Goal: Task Accomplishment & Management: Manage account settings

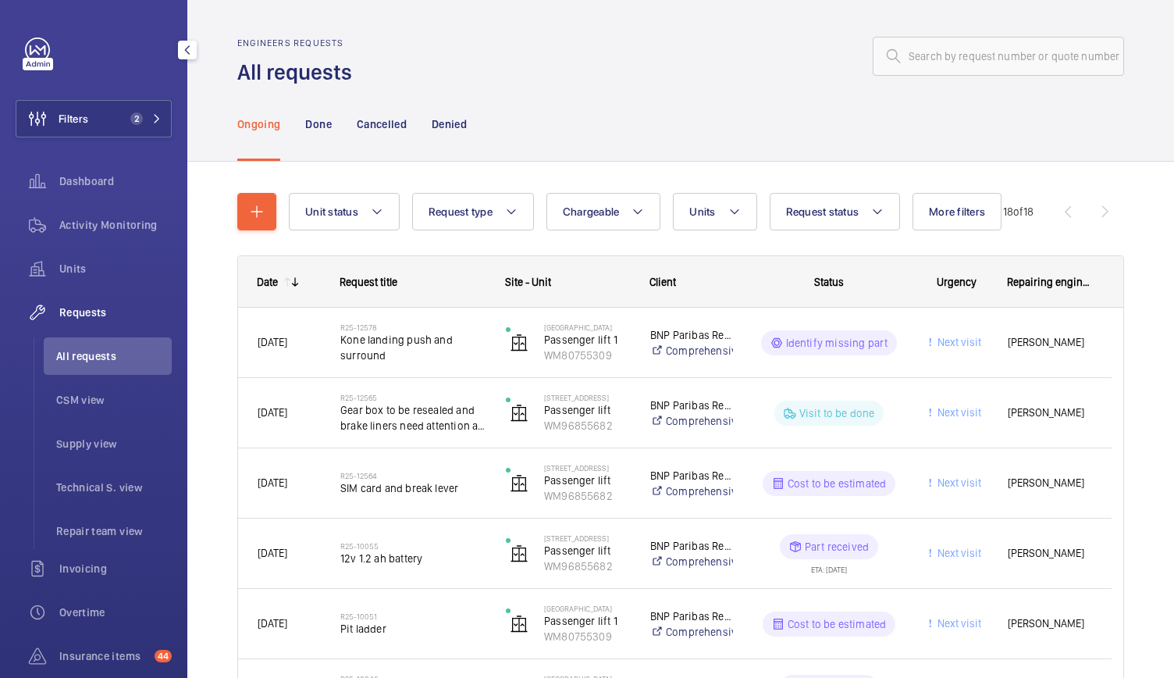
scroll to position [482, 0]
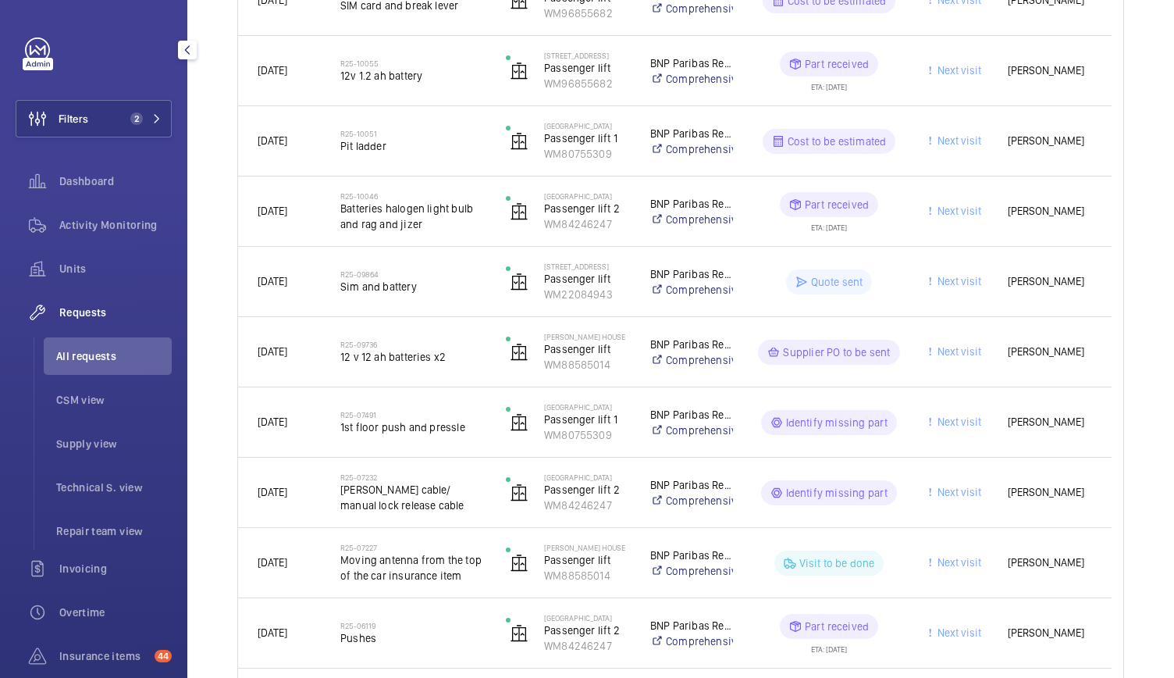
click at [97, 140] on div "Filters 2 Dashboard Activity Monitoring Units Requests All requests CSM view Su…" at bounding box center [94, 424] width 156 height 774
click at [103, 124] on button "Filters 2" at bounding box center [94, 118] width 156 height 37
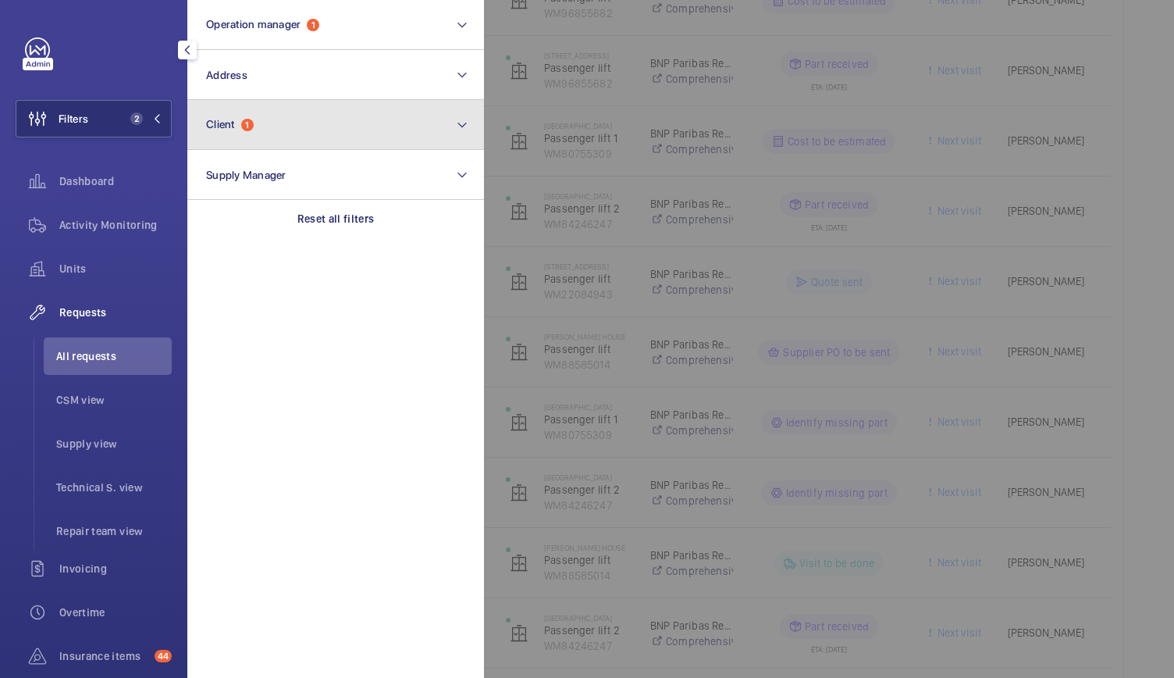
click at [264, 124] on button "Client 1" at bounding box center [335, 125] width 297 height 50
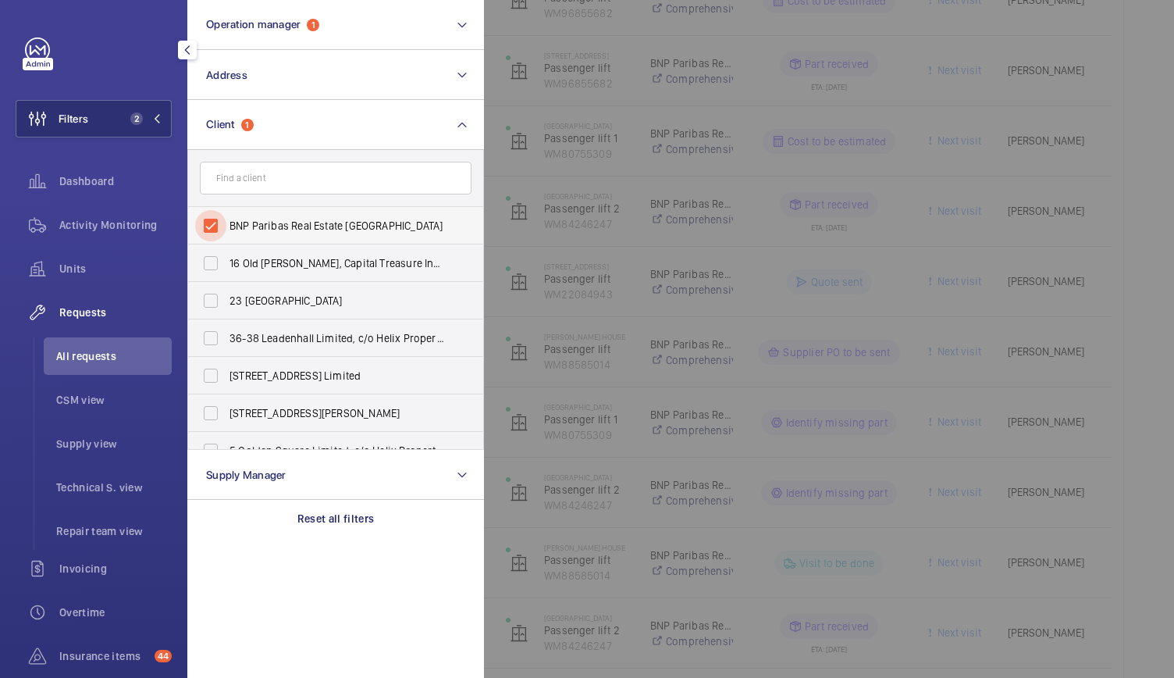
click at [206, 227] on input "BNP Paribas Real Estate [GEOGRAPHIC_DATA]" at bounding box center [210, 225] width 31 height 31
checkbox input "false"
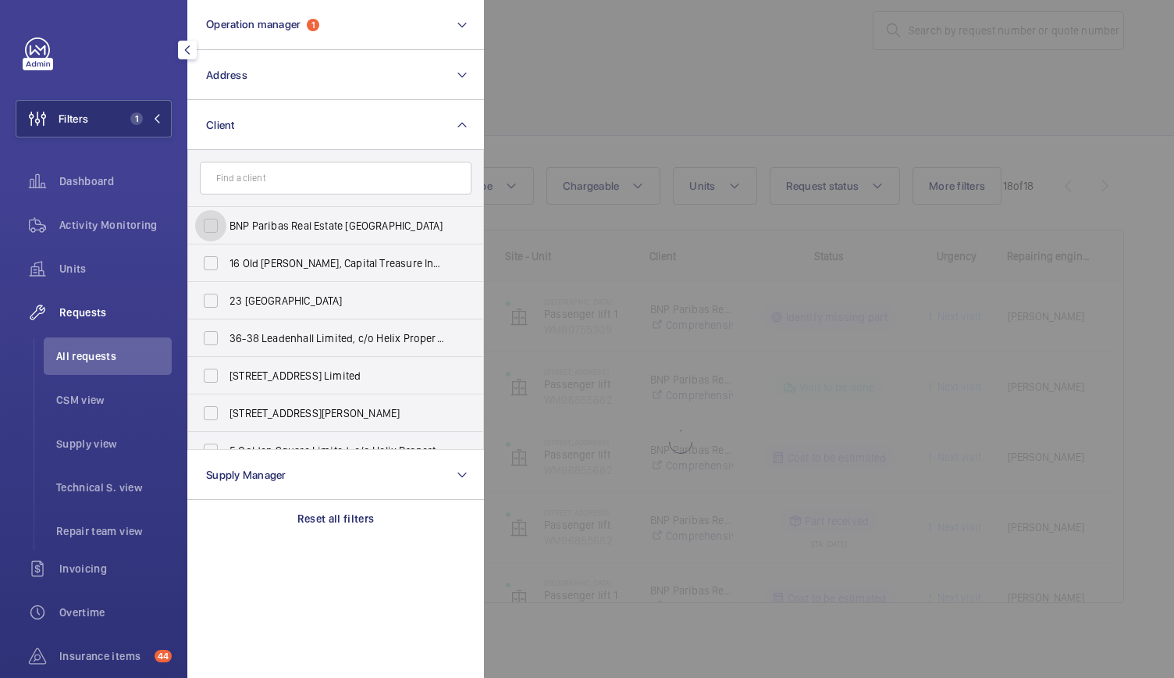
scroll to position [26, 0]
click at [245, 179] on input "text" at bounding box center [336, 178] width 272 height 33
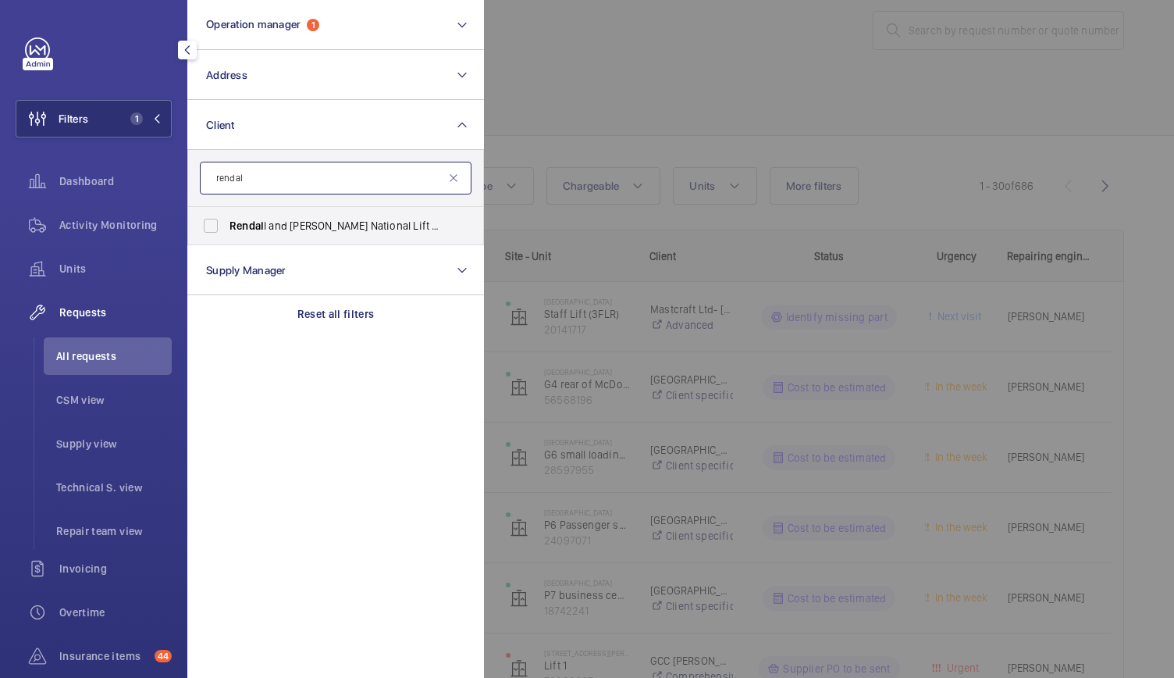
type input "rendal"
click at [265, 223] on span "Rendal l and [PERSON_NAME] National Lift Contract" at bounding box center [337, 226] width 215 height 16
click at [226, 223] on input "Rendal l and [PERSON_NAME] National Lift Contract" at bounding box center [210, 225] width 31 height 31
checkbox input "true"
click at [95, 398] on span "CSM view" at bounding box center [114, 400] width 116 height 16
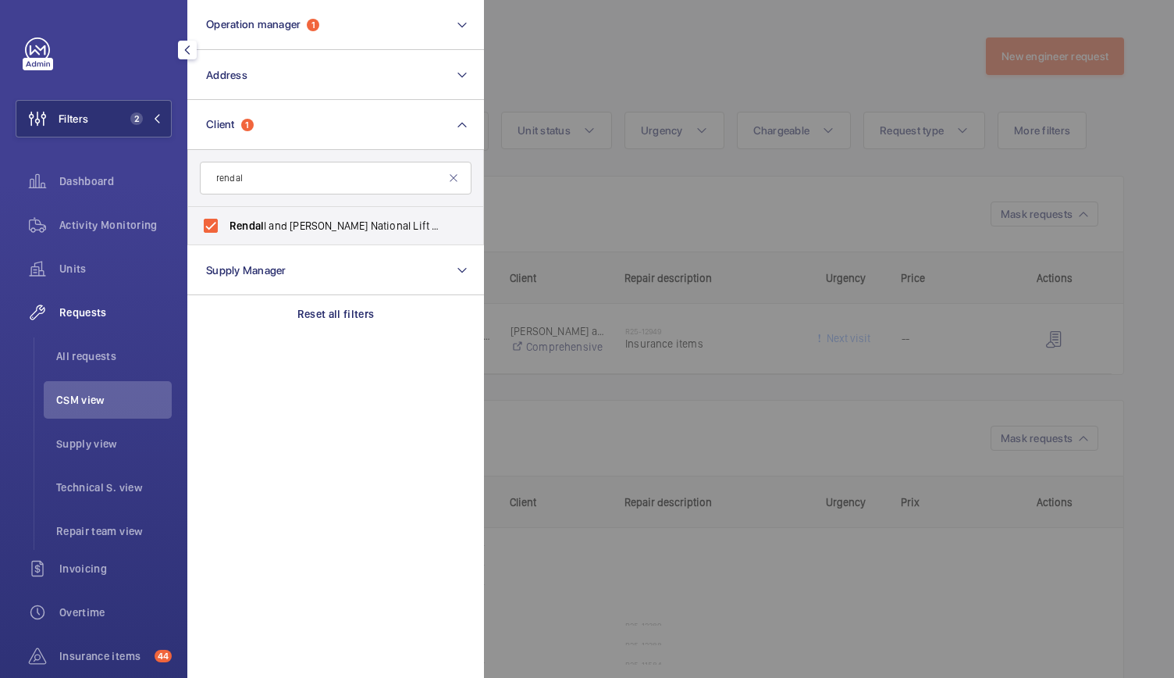
click at [707, 62] on div at bounding box center [1071, 339] width 1174 height 678
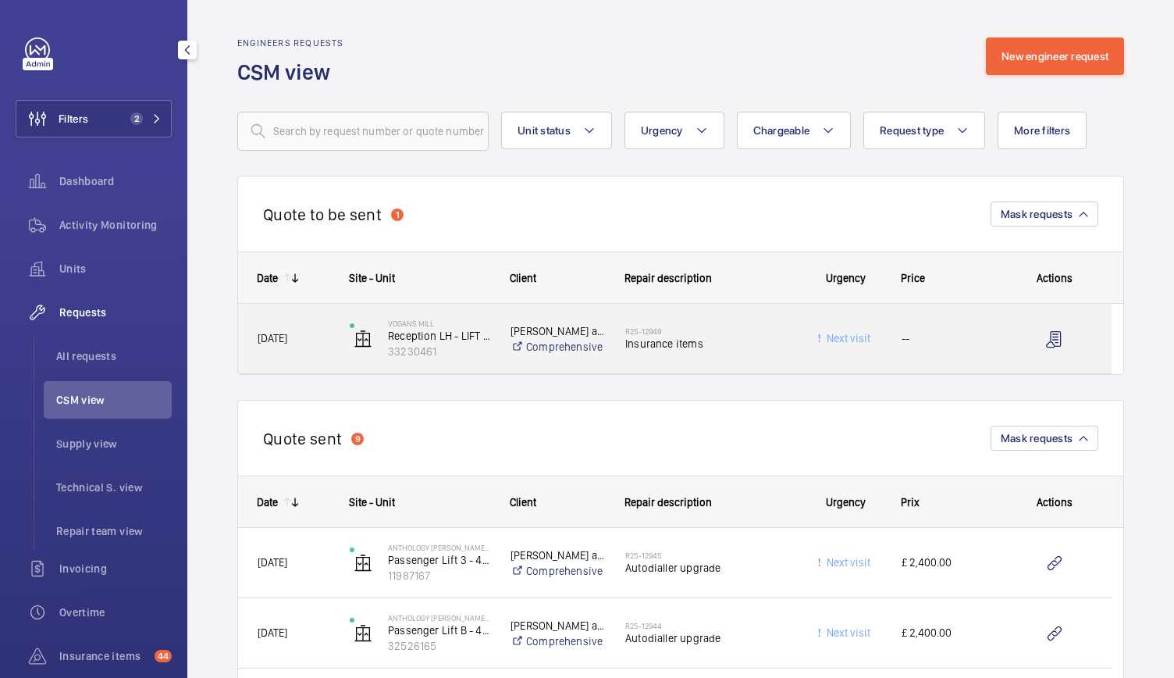
click at [290, 361] on div "[DATE]" at bounding box center [284, 338] width 91 height 49
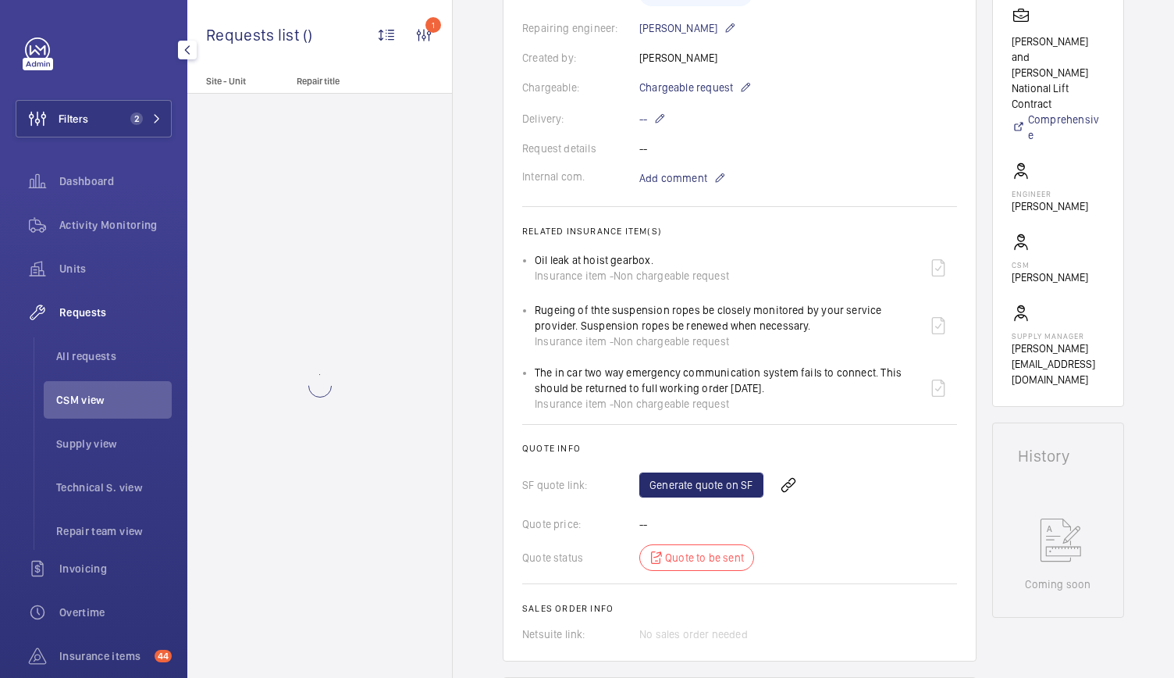
scroll to position [429, 0]
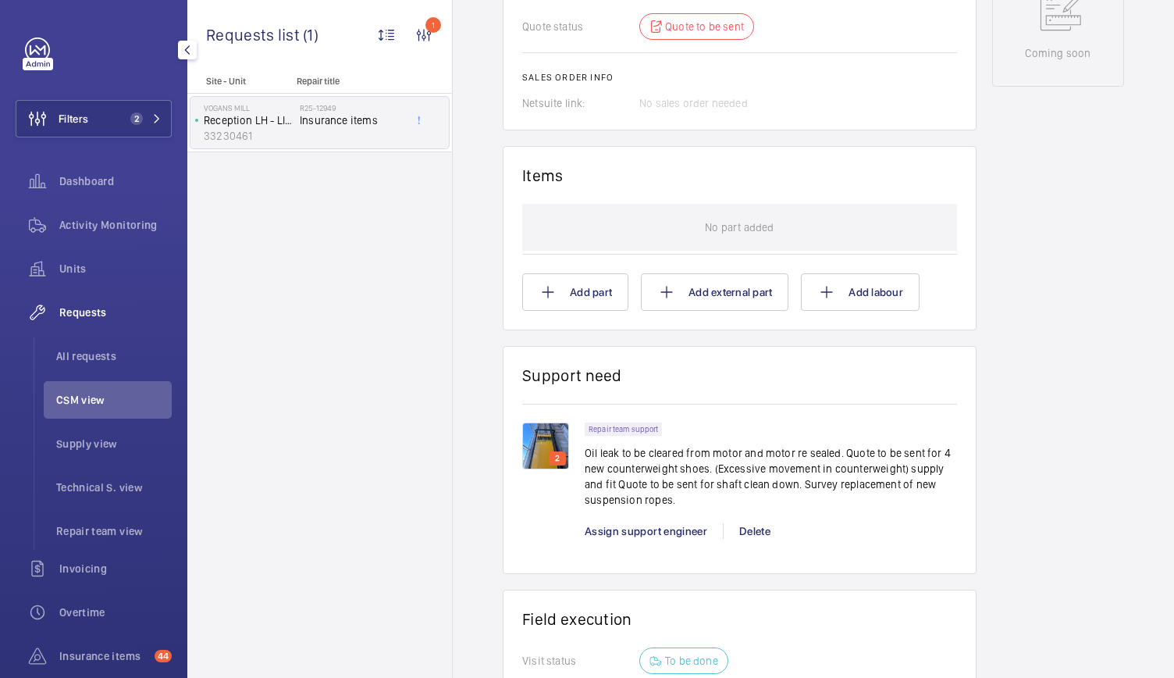
scroll to position [934, 0]
click at [554, 432] on img at bounding box center [545, 447] width 47 height 47
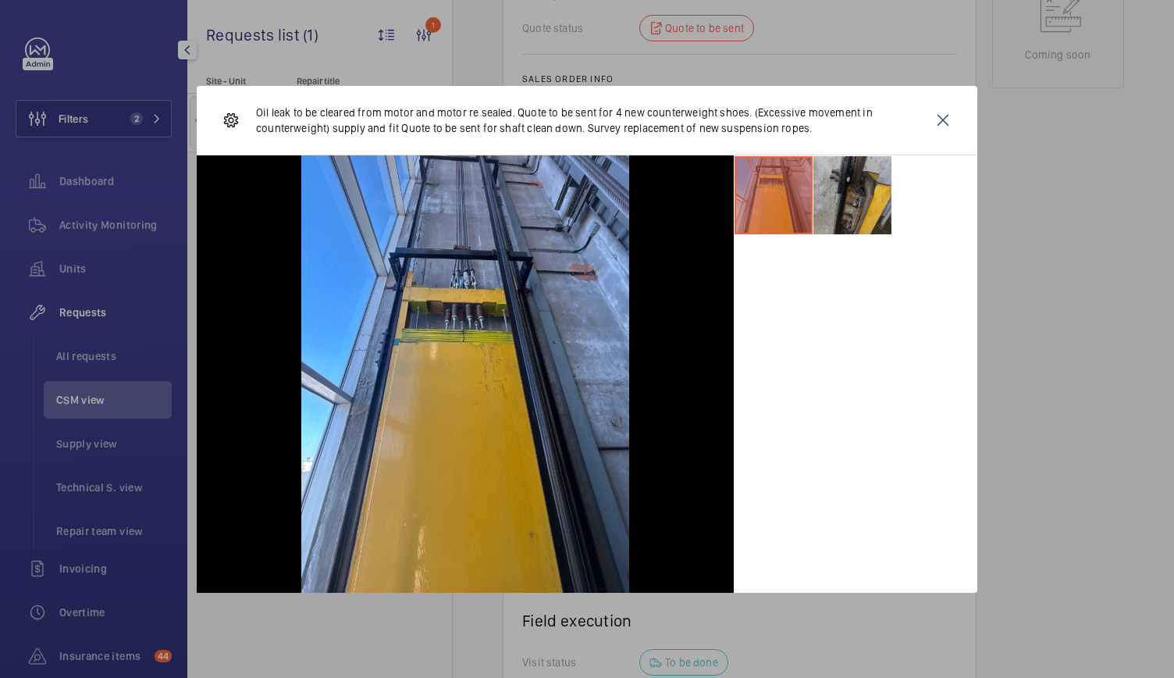
click at [874, 209] on li at bounding box center [852, 195] width 78 height 78
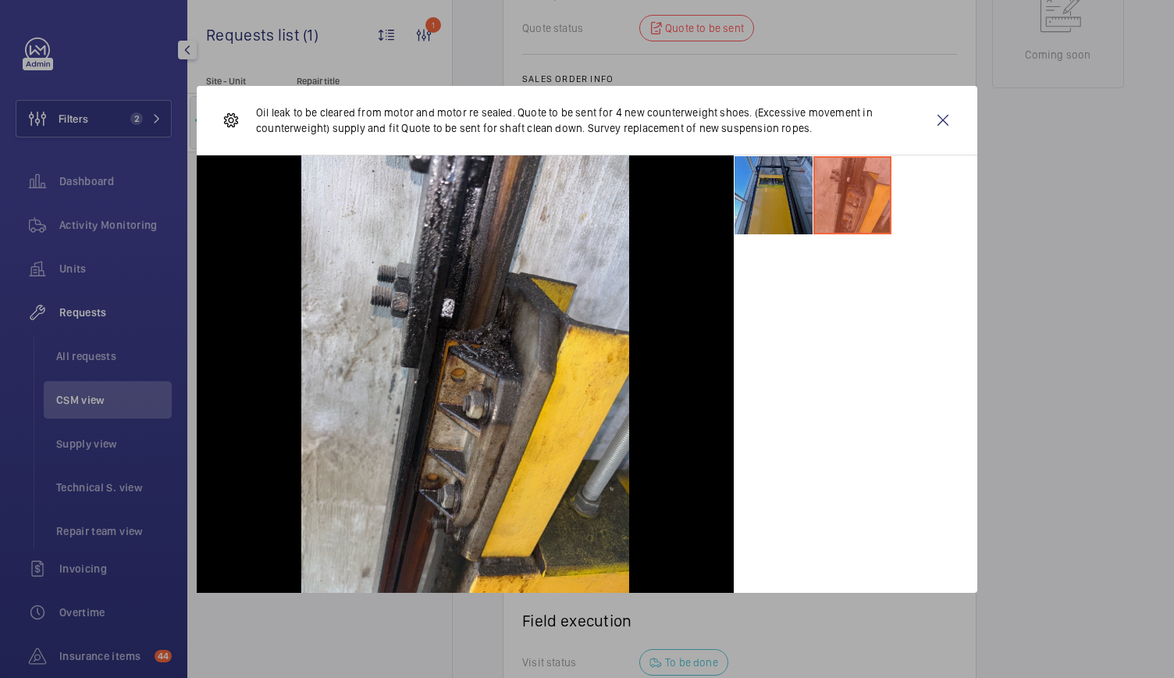
click at [791, 205] on li at bounding box center [774, 195] width 78 height 78
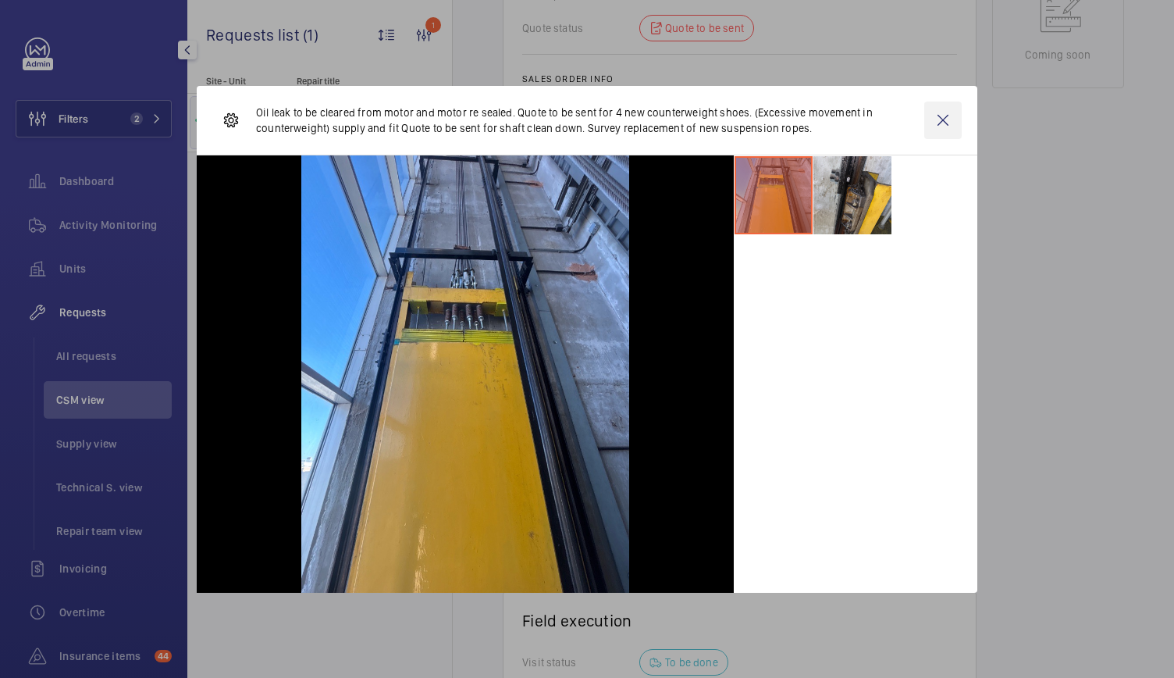
click at [951, 127] on wm-front-icon-button at bounding box center [942, 119] width 37 height 37
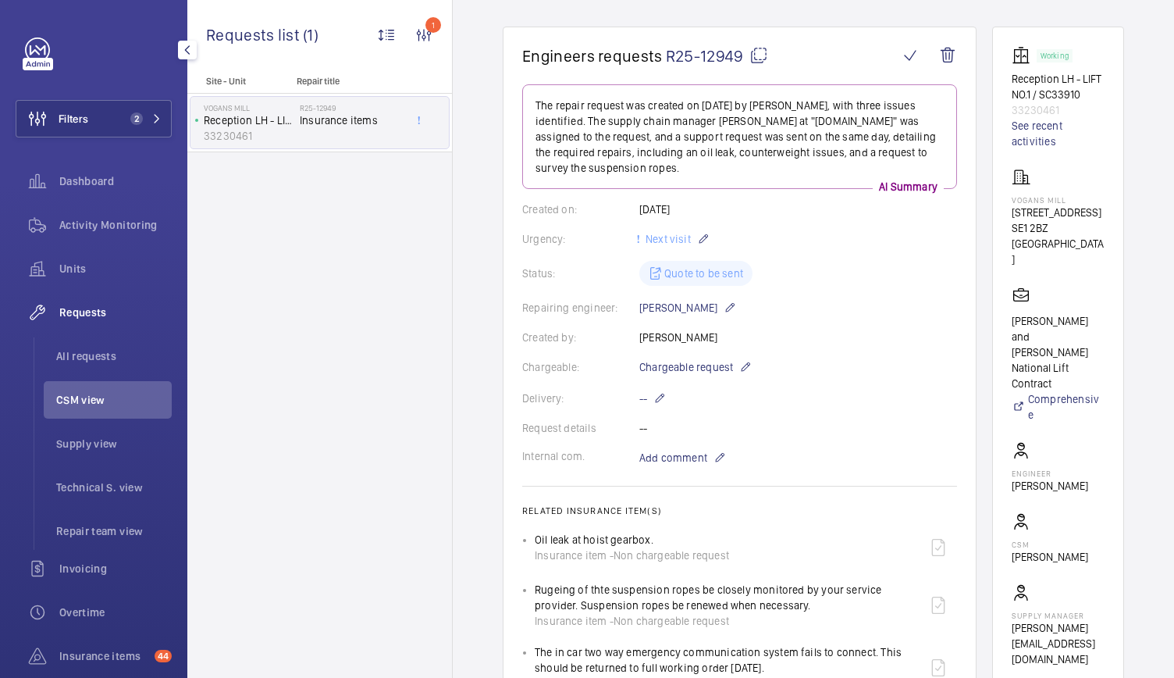
scroll to position [125, 0]
click at [1023, 138] on link "See recent activities" at bounding box center [1058, 134] width 93 height 31
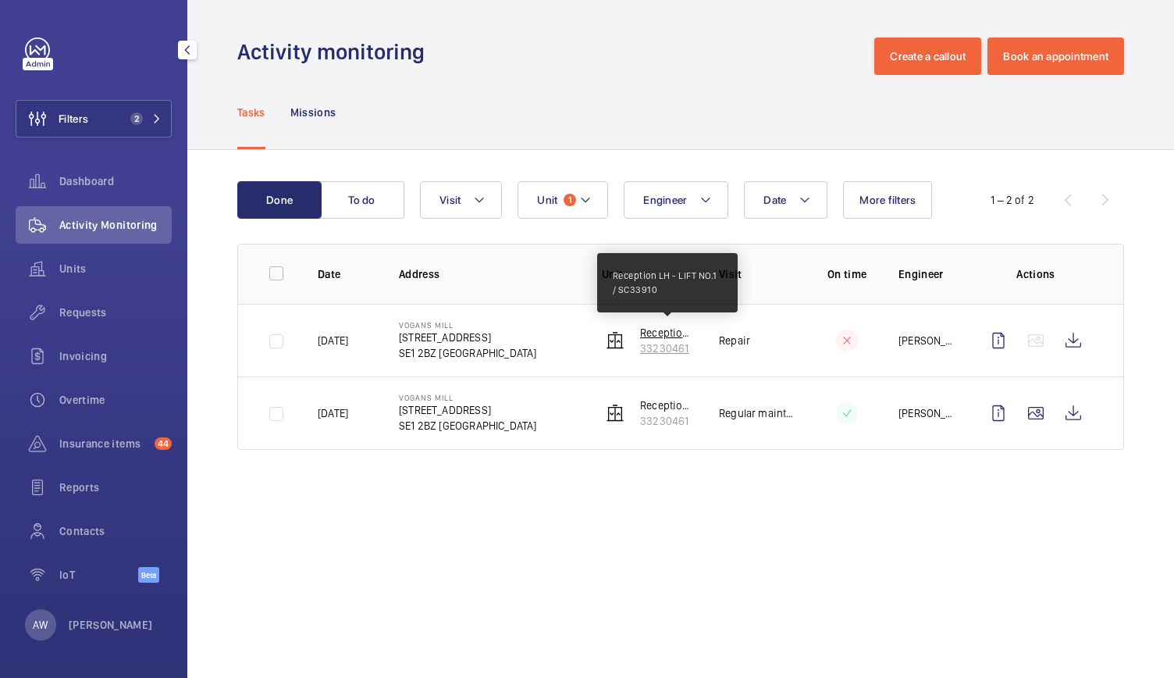
click at [663, 326] on p "Reception LH - LIFT NO.1 / SC33910" at bounding box center [667, 333] width 54 height 16
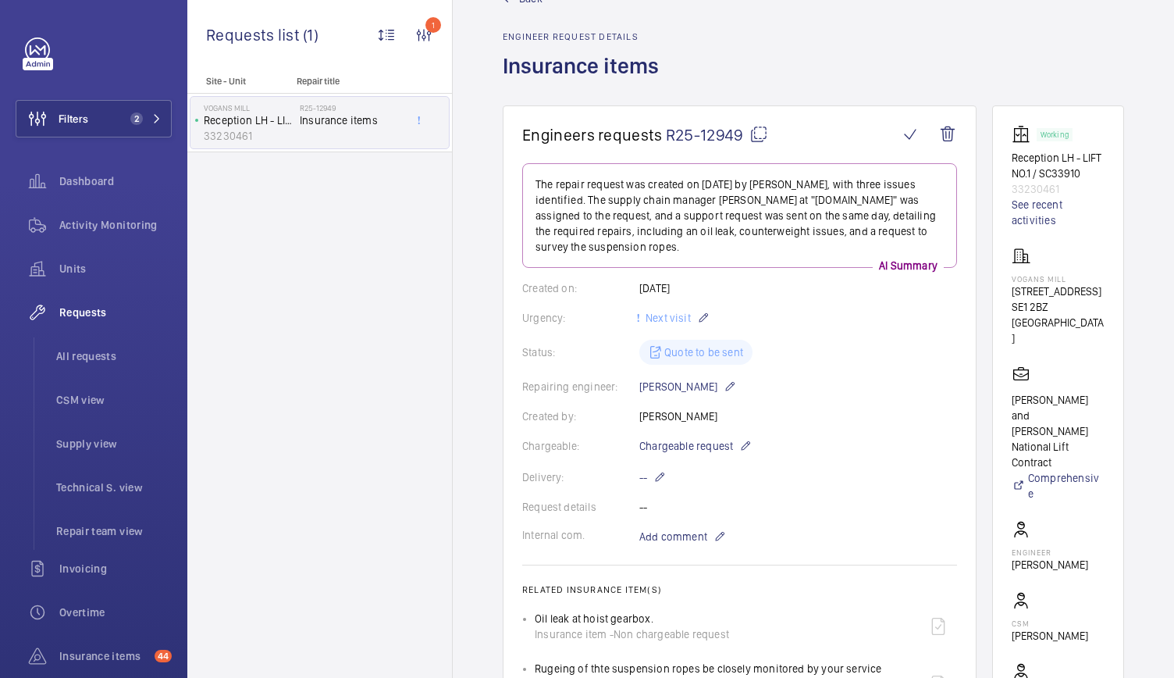
scroll to position [23, 0]
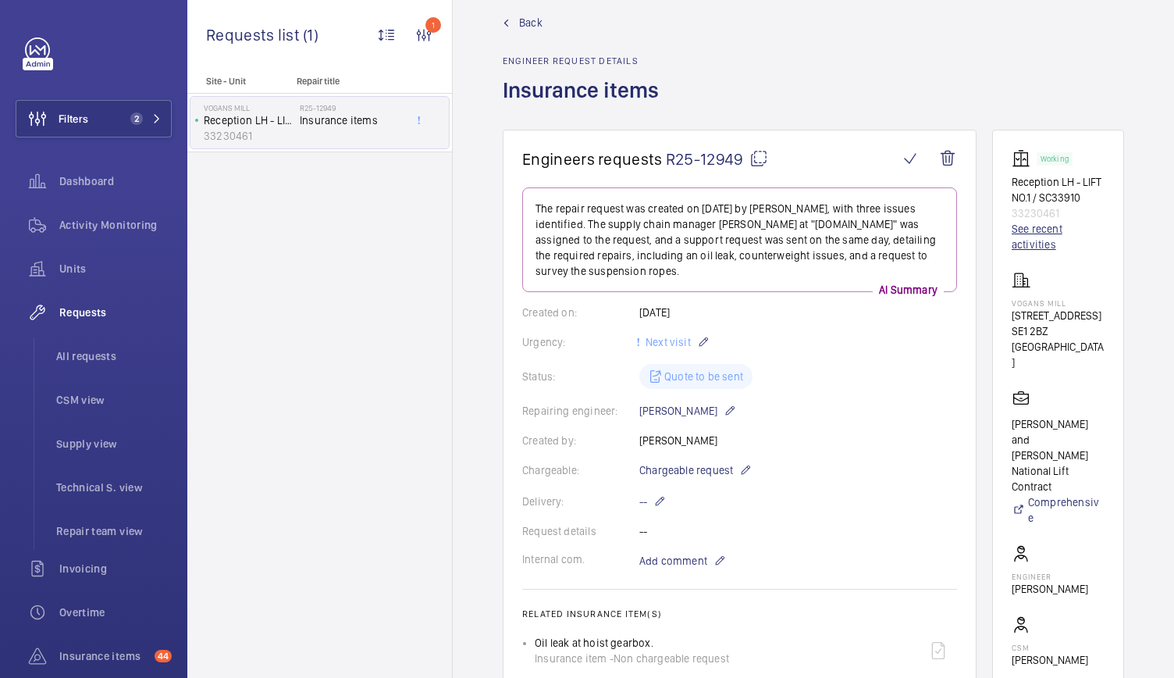
click at [1043, 243] on link "See recent activities" at bounding box center [1058, 236] width 93 height 31
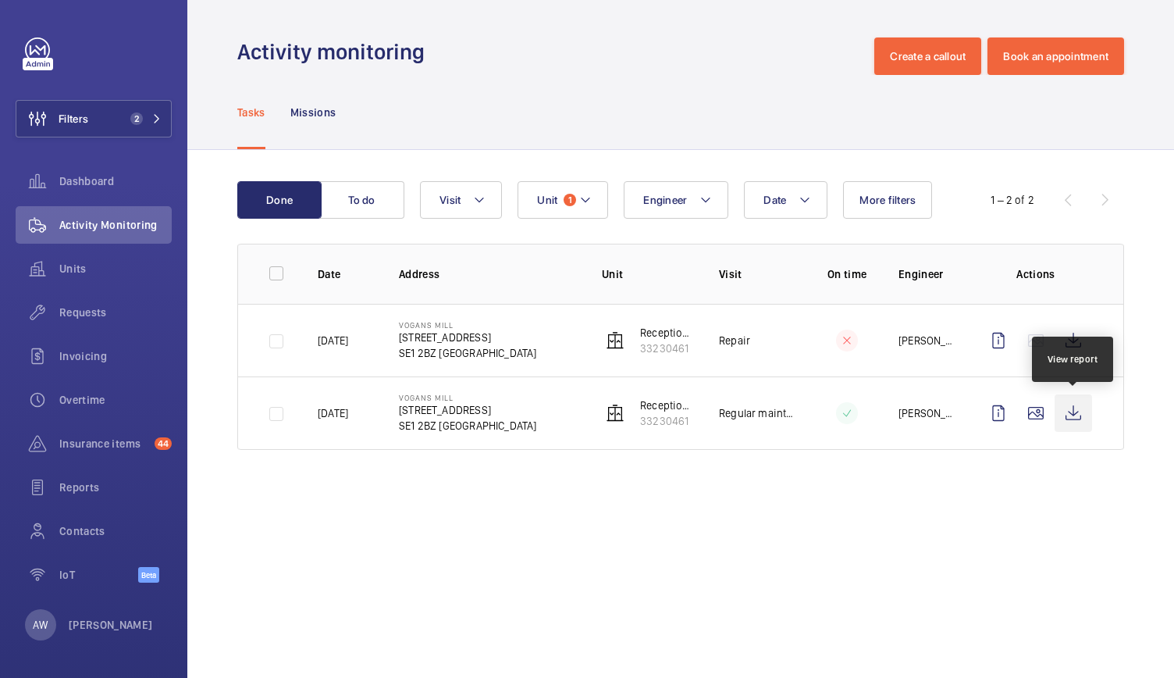
click at [1079, 415] on wm-front-icon-button at bounding box center [1073, 412] width 37 height 37
click at [136, 222] on span "Activity Monitoring" at bounding box center [115, 225] width 112 height 16
click at [97, 311] on span "Requests" at bounding box center [115, 312] width 112 height 16
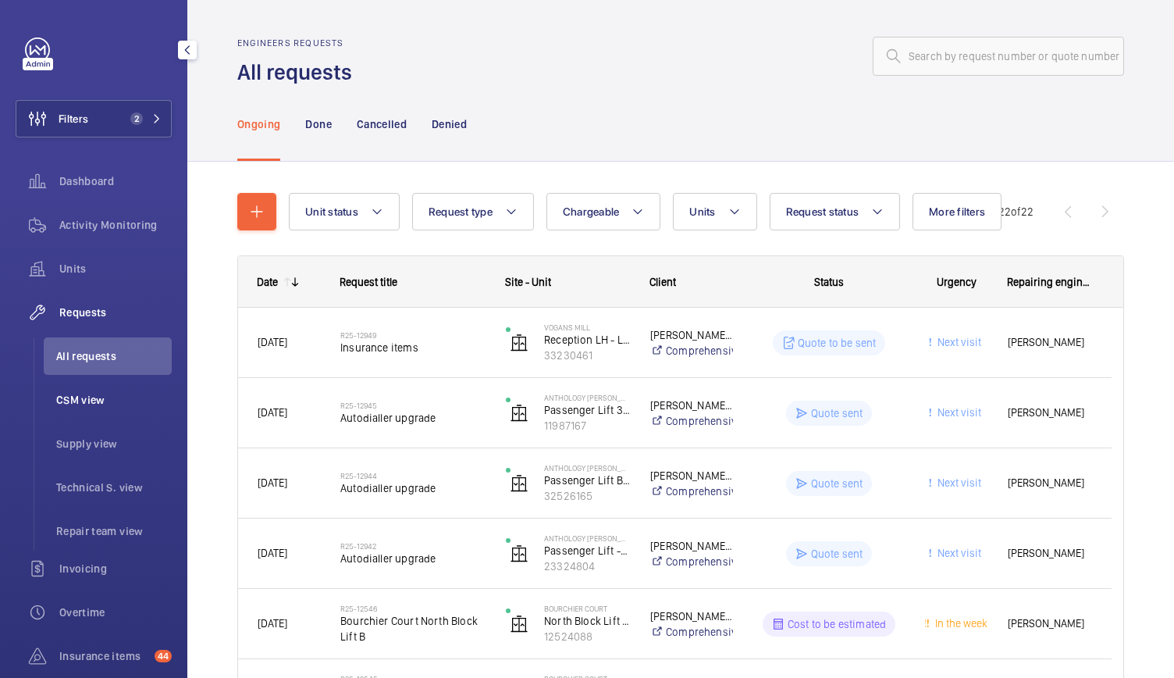
click at [87, 393] on span "CSM view" at bounding box center [114, 400] width 116 height 16
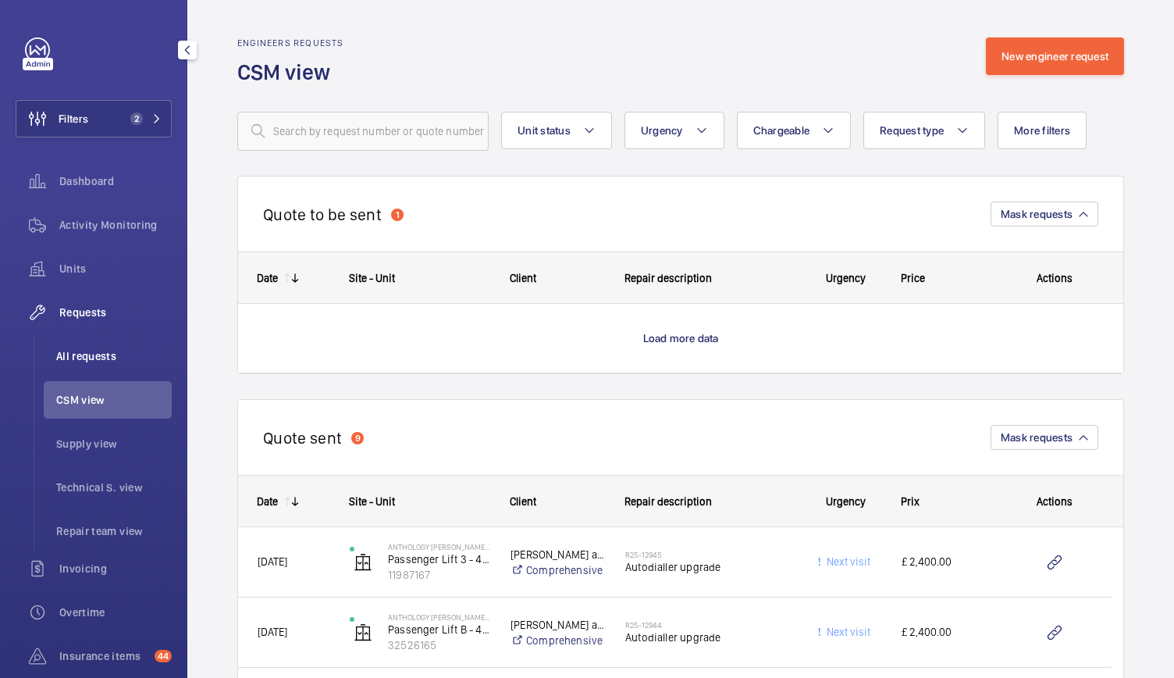
click at [109, 365] on li "All requests" at bounding box center [108, 355] width 128 height 37
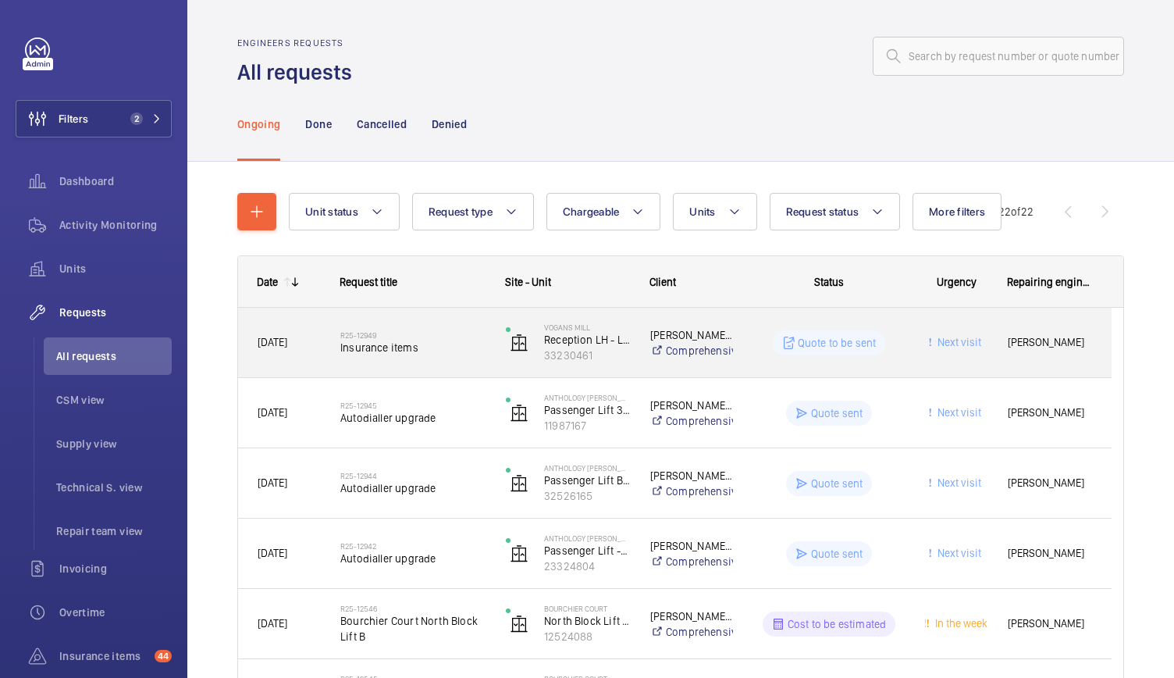
click at [497, 365] on div "Vogans Mill Reception LH - LIFT NO.1 / SC33910 33230461" at bounding box center [558, 343] width 143 height 64
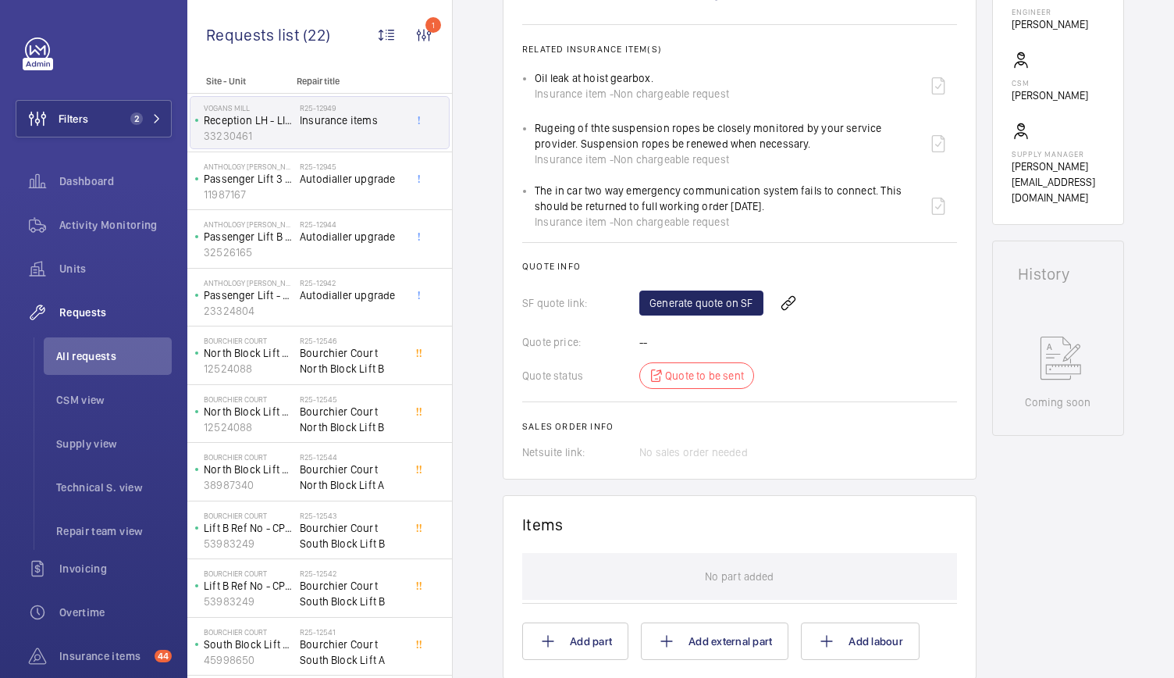
scroll to position [586, 0]
click at [701, 291] on link "Generate quote on SF" at bounding box center [701, 303] width 124 height 25
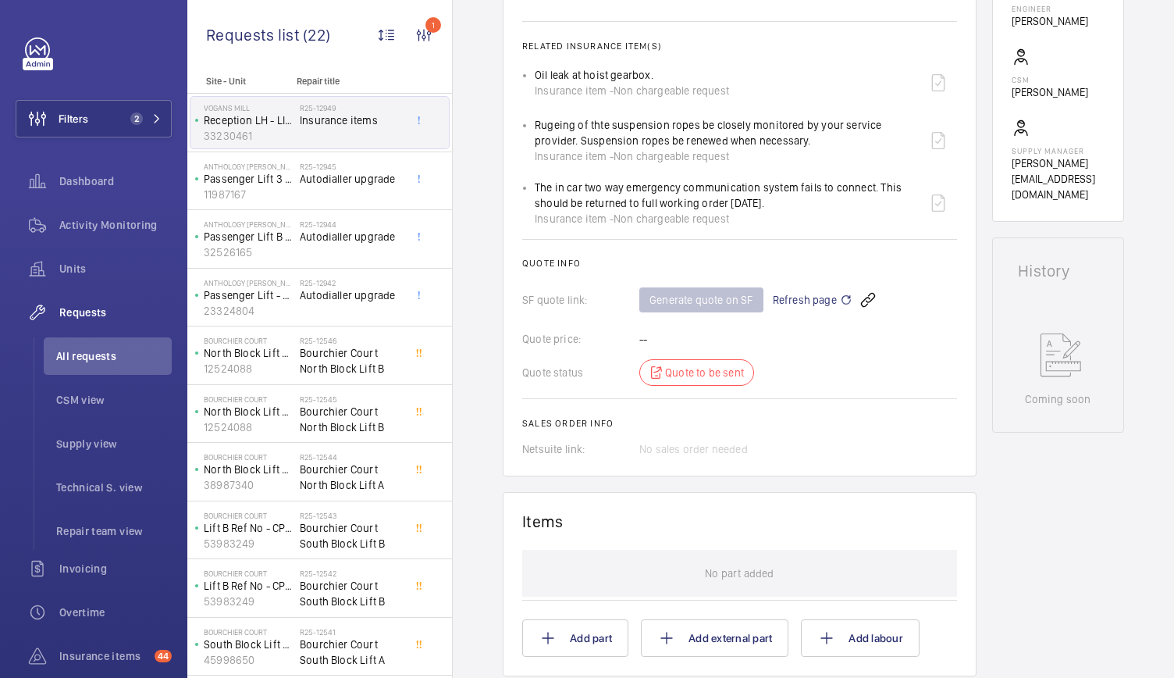
scroll to position [568, 0]
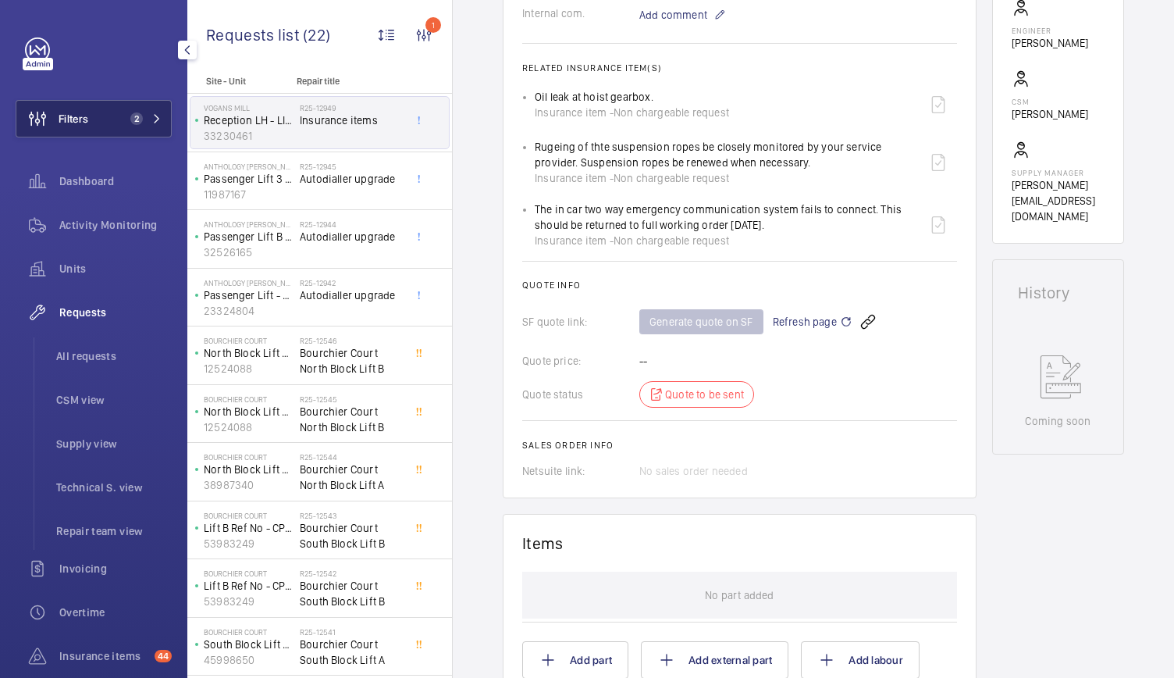
click at [137, 109] on button "Filters 2" at bounding box center [94, 118] width 156 height 37
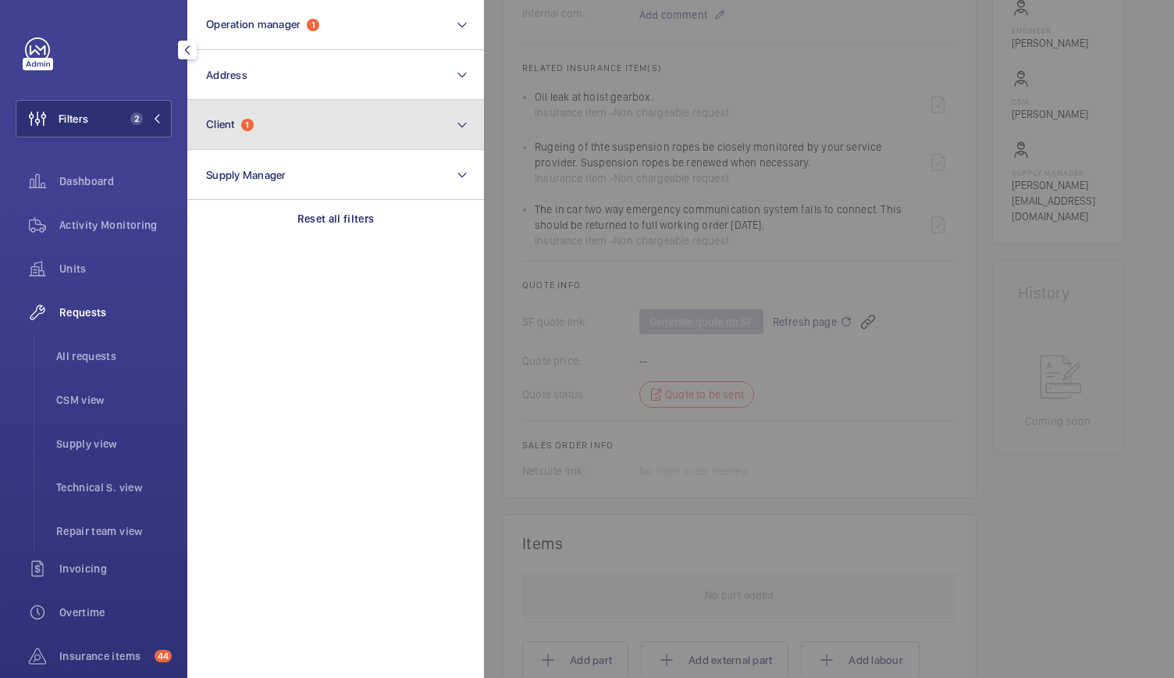
click at [238, 115] on button "Client 1" at bounding box center [335, 125] width 297 height 50
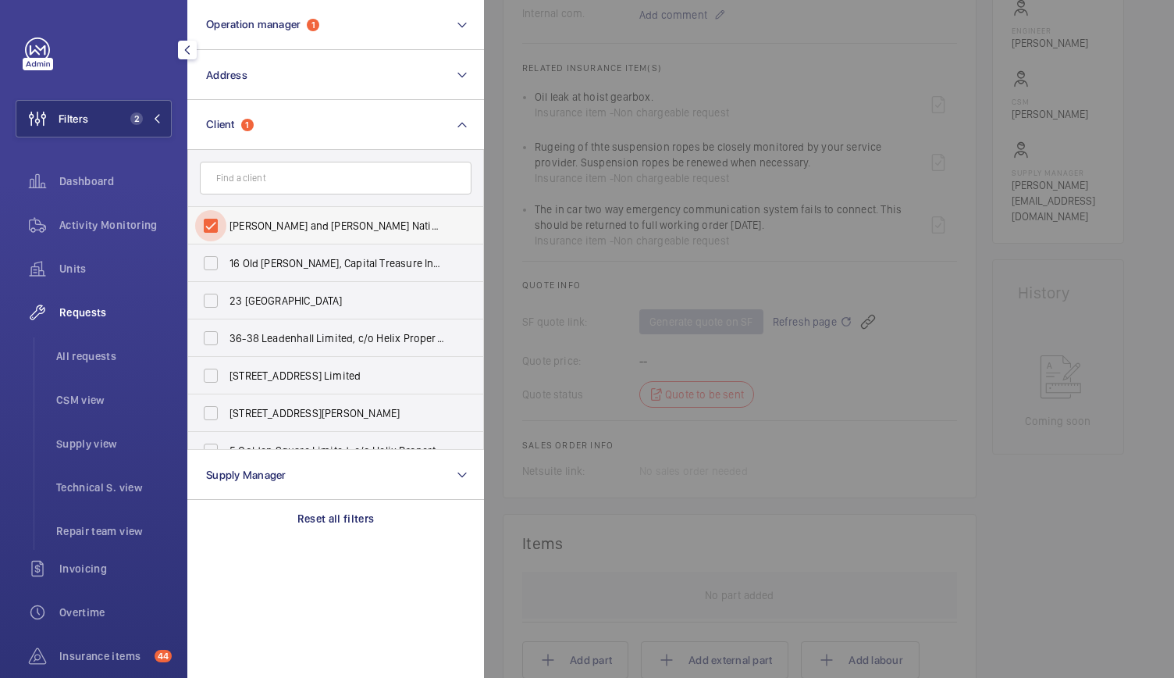
click at [211, 233] on input "[PERSON_NAME] and [PERSON_NAME] National Lift Contract" at bounding box center [210, 225] width 31 height 31
checkbox input "false"
click at [67, 265] on span "Units" at bounding box center [115, 269] width 112 height 16
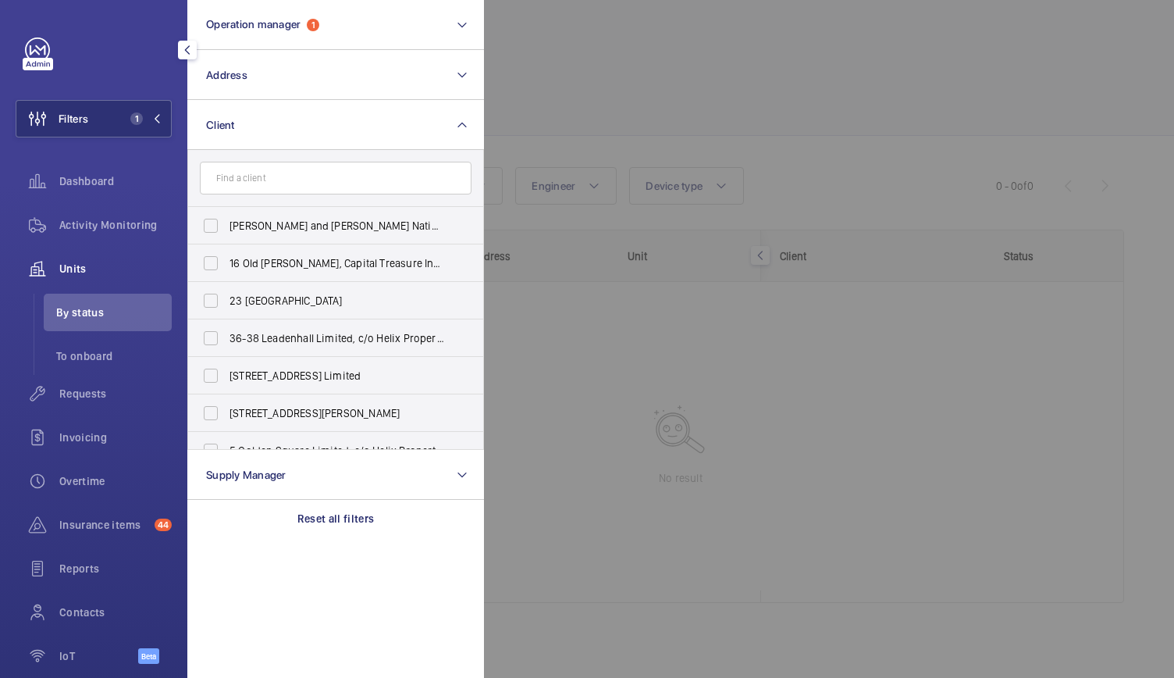
scroll to position [5, 0]
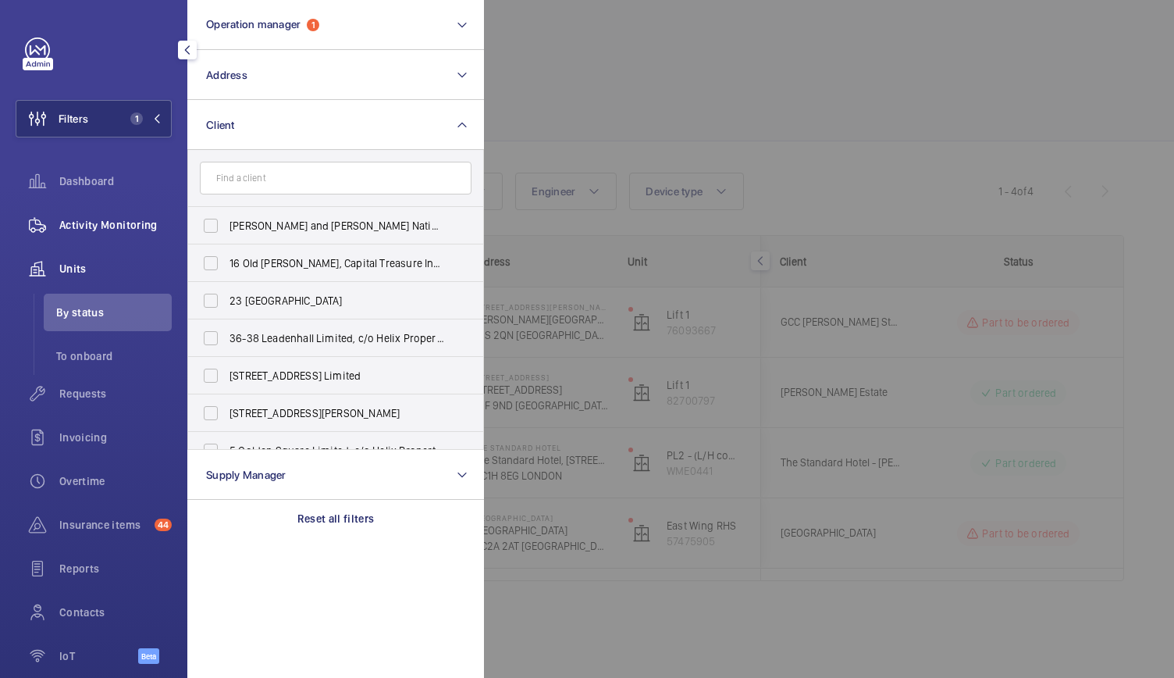
click at [124, 224] on span "Activity Monitoring" at bounding box center [115, 225] width 112 height 16
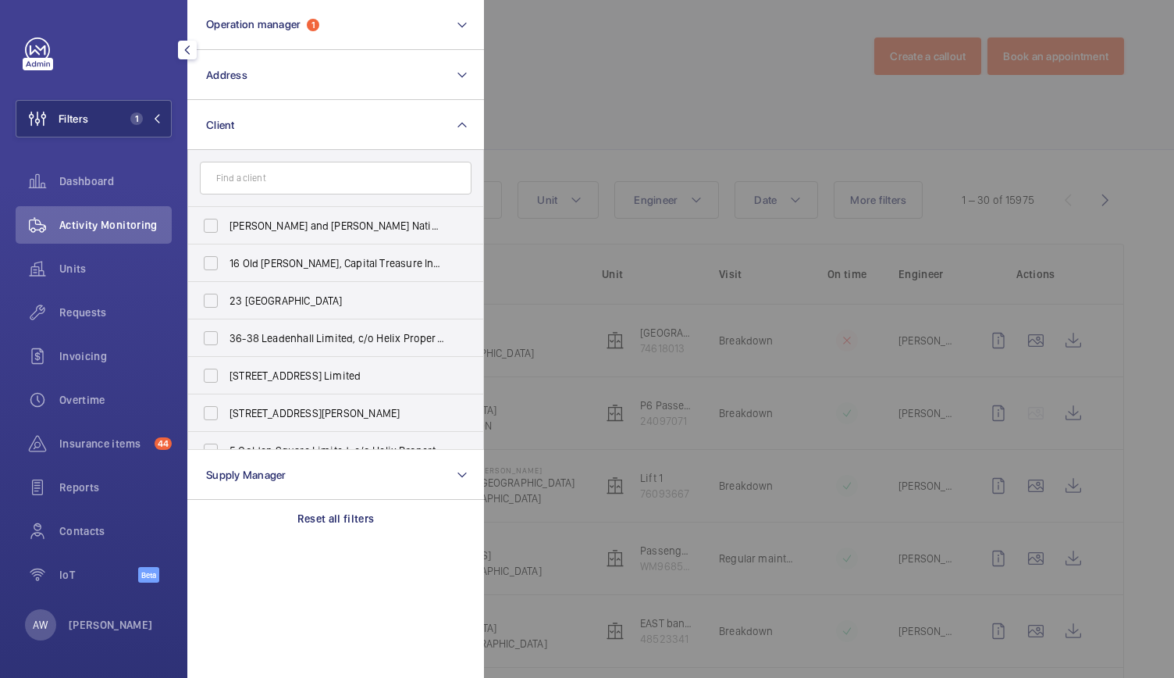
click at [614, 172] on div at bounding box center [1071, 339] width 1174 height 678
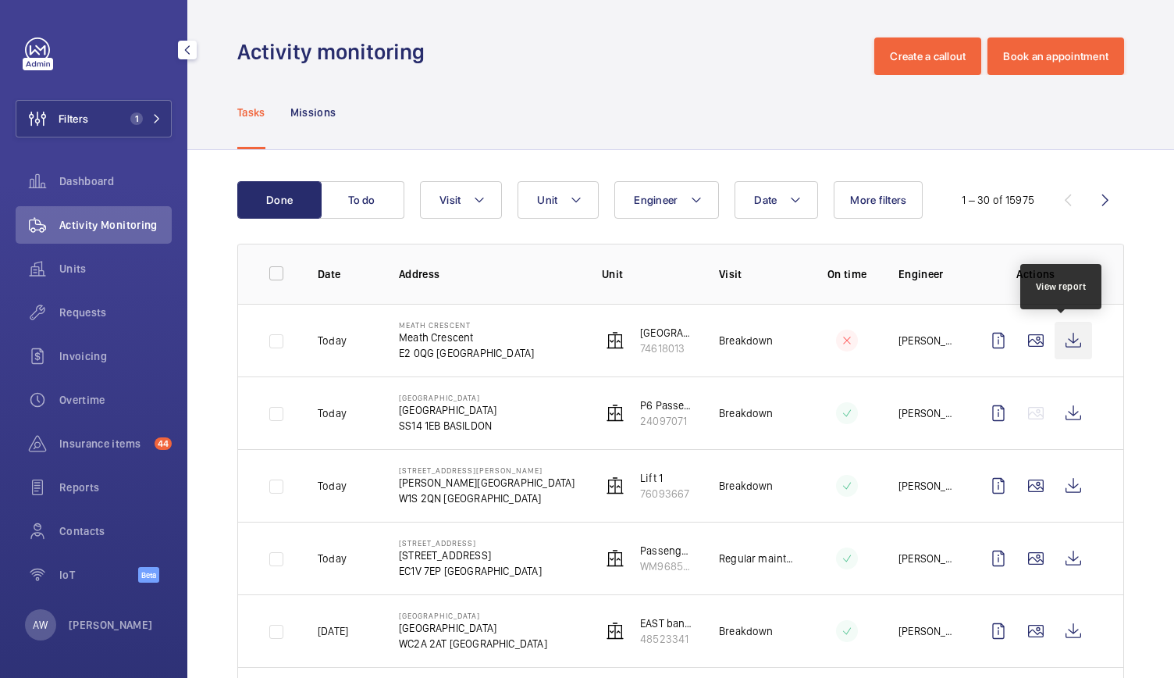
click at [1063, 341] on wm-front-icon-button at bounding box center [1073, 340] width 37 height 37
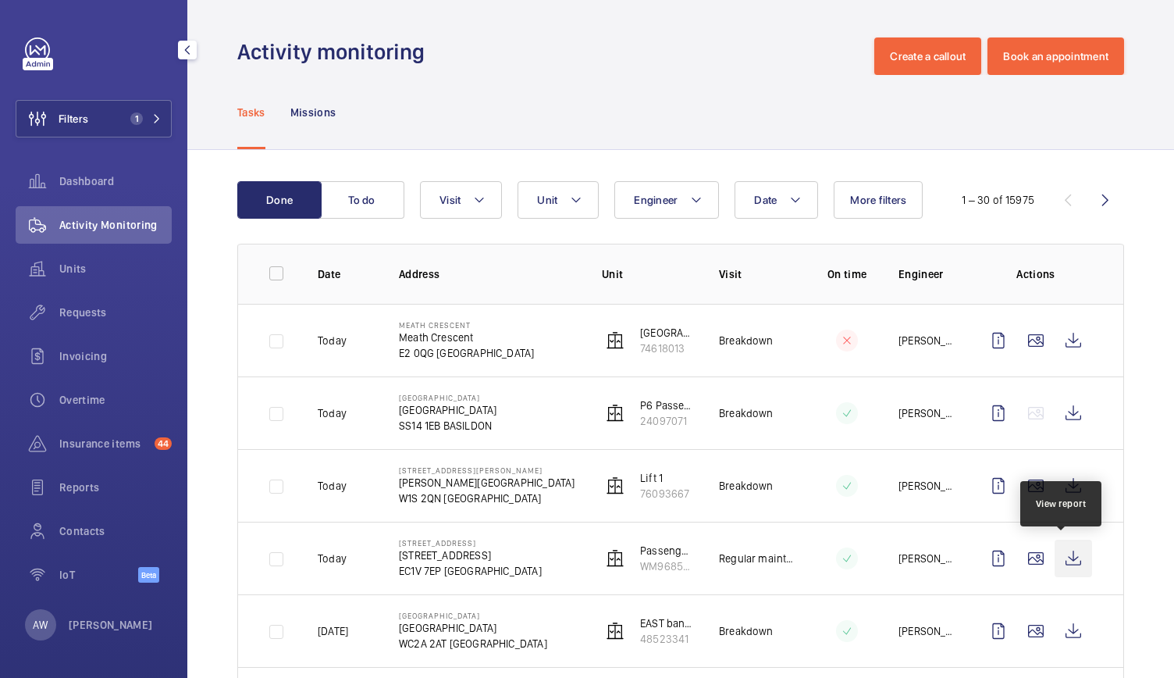
click at [1055, 559] on wm-front-icon-button at bounding box center [1073, 557] width 37 height 37
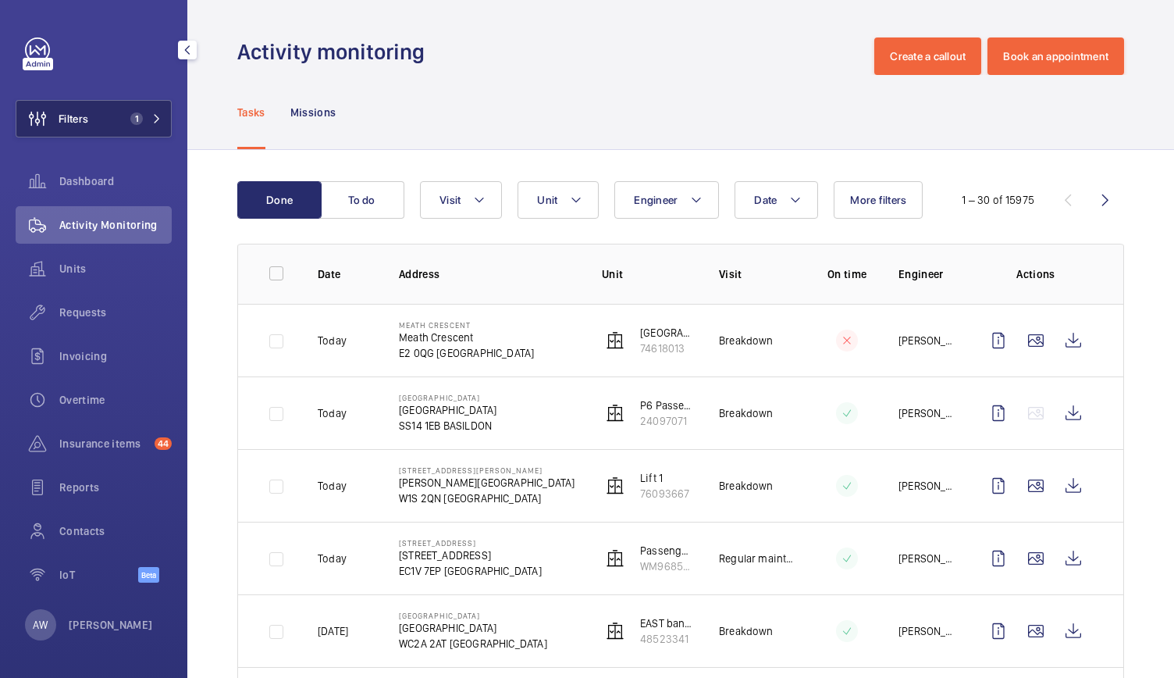
drag, startPoint x: 145, startPoint y: 141, endPoint x: 152, endPoint y: 130, distance: 13.0
click at [152, 130] on div "Filters 1 Dashboard Activity Monitoring Units Requests Invoicing Overtime Insur…" at bounding box center [94, 318] width 156 height 562
click at [152, 130] on button "Filters 1" at bounding box center [94, 118] width 156 height 37
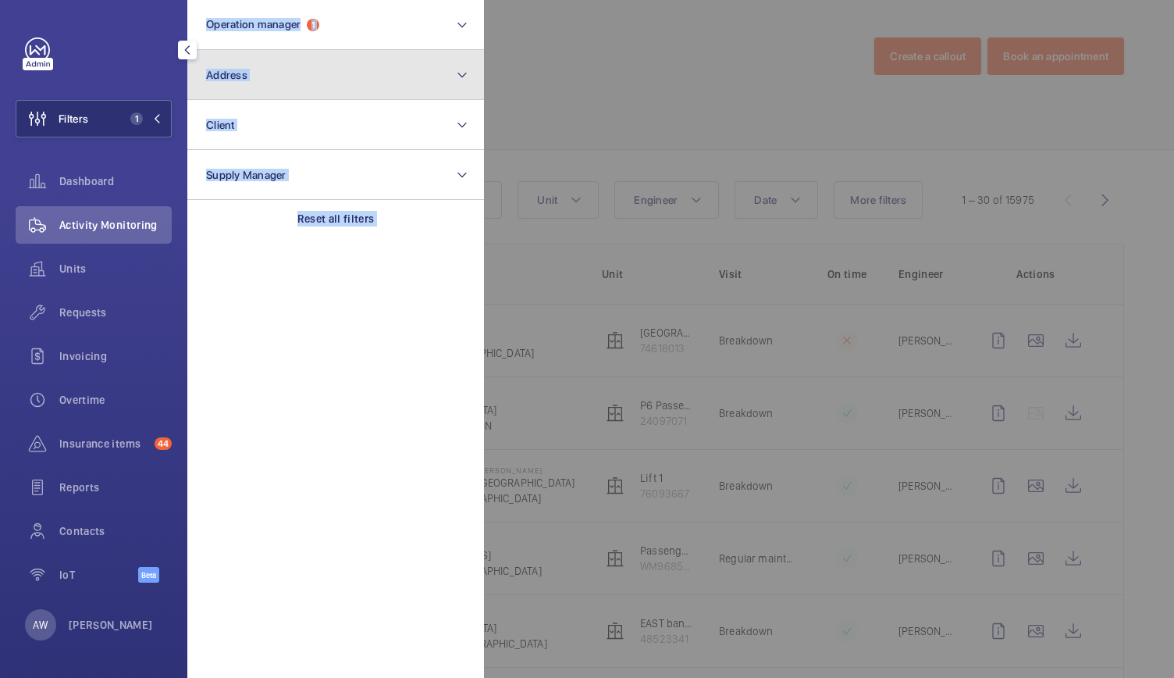
click at [289, 80] on button "Address" at bounding box center [335, 75] width 297 height 50
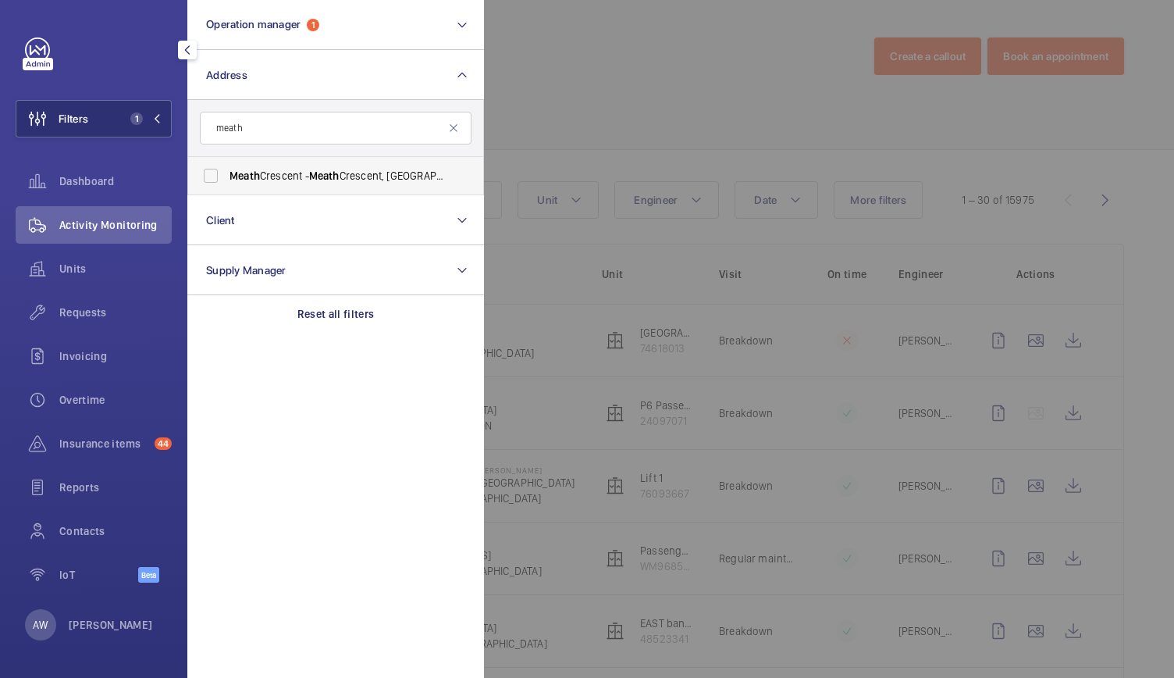
type input "meath"
click at [297, 189] on label "Meath Crescent - [GEOGRAPHIC_DATA]" at bounding box center [324, 175] width 272 height 37
click at [226, 189] on input "Meath Crescent - [GEOGRAPHIC_DATA]" at bounding box center [210, 175] width 31 height 31
checkbox input "true"
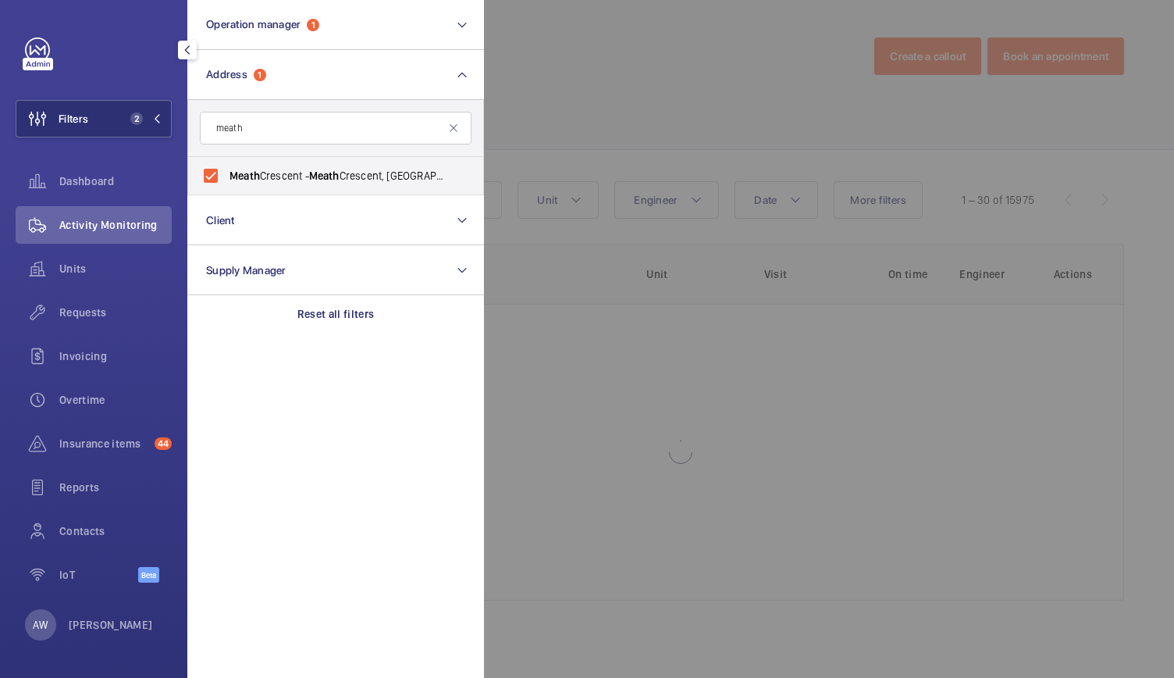
click at [750, 123] on div at bounding box center [1071, 339] width 1174 height 678
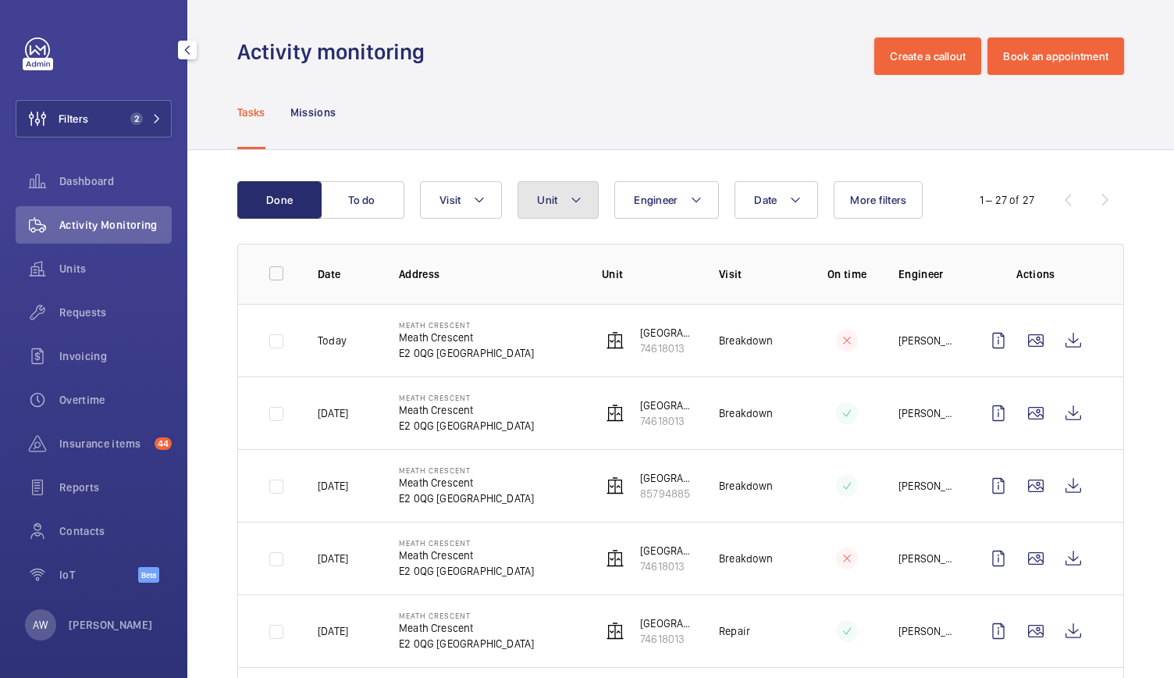
click at [570, 194] on mat-icon at bounding box center [576, 199] width 12 height 19
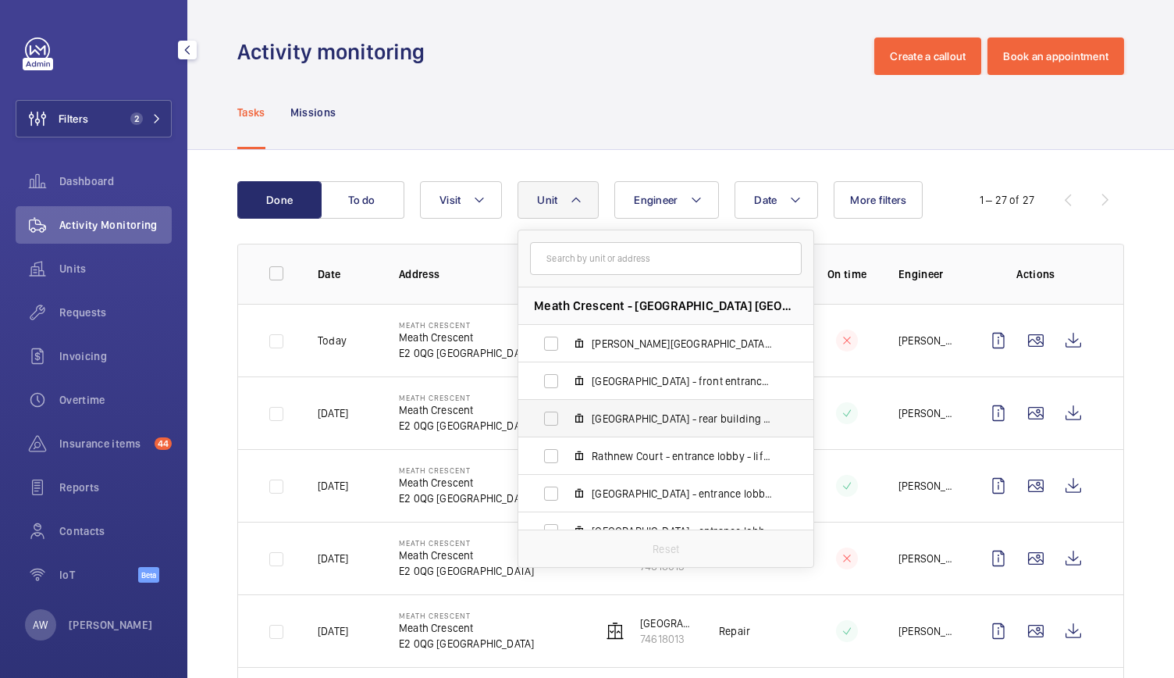
scroll to position [20, 0]
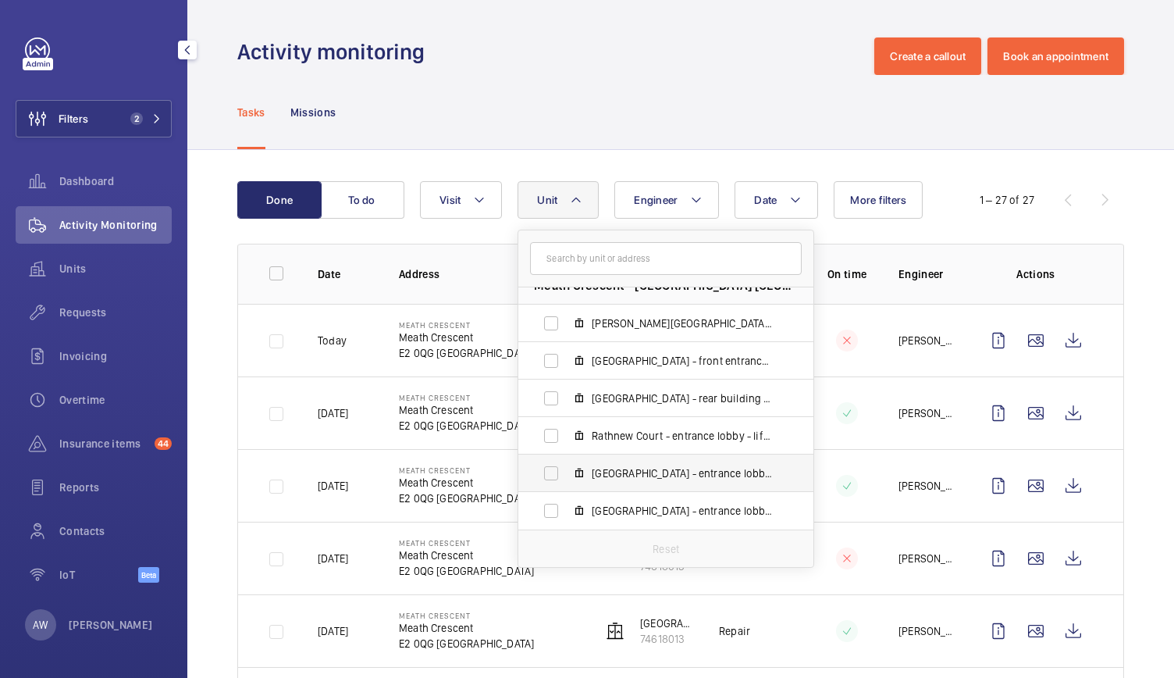
click at [668, 475] on span "[GEOGRAPHIC_DATA] - entrance lobby - Lift 6 - U1012155 - 6, 74618013" at bounding box center [682, 473] width 181 height 16
click at [567, 475] on input "[GEOGRAPHIC_DATA] - entrance lobby - Lift 6 - U1012155 - 6, 74618013" at bounding box center [551, 472] width 31 height 31
checkbox input "true"
click at [687, 367] on span "[GEOGRAPHIC_DATA] - front entrance lobby - lift 4 - U1012155 - 4, 85794885" at bounding box center [682, 361] width 181 height 16
click at [567, 367] on input "[GEOGRAPHIC_DATA] - front entrance lobby - lift 4 - U1012155 - 4, 85794885" at bounding box center [551, 360] width 31 height 31
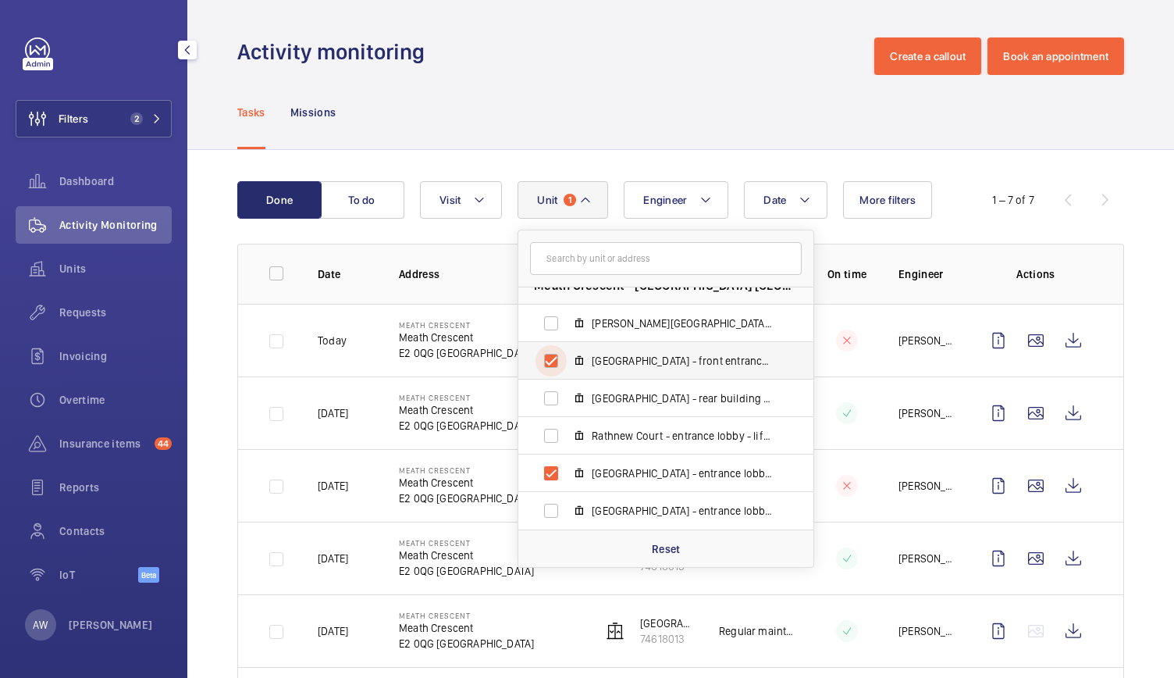
checkbox input "true"
click at [554, 475] on input "[GEOGRAPHIC_DATA] - entrance lobby - Lift 6 - U1012155 - 6, 74618013" at bounding box center [551, 472] width 31 height 31
checkbox input "false"
click at [607, 398] on span "[GEOGRAPHIC_DATA] - rear building entrance - lift 3 - U1012155 - 3, 45598432" at bounding box center [682, 398] width 181 height 16
click at [567, 398] on input "[GEOGRAPHIC_DATA] - rear building entrance - lift 3 - U1012155 - 3, 45598432" at bounding box center [551, 398] width 31 height 31
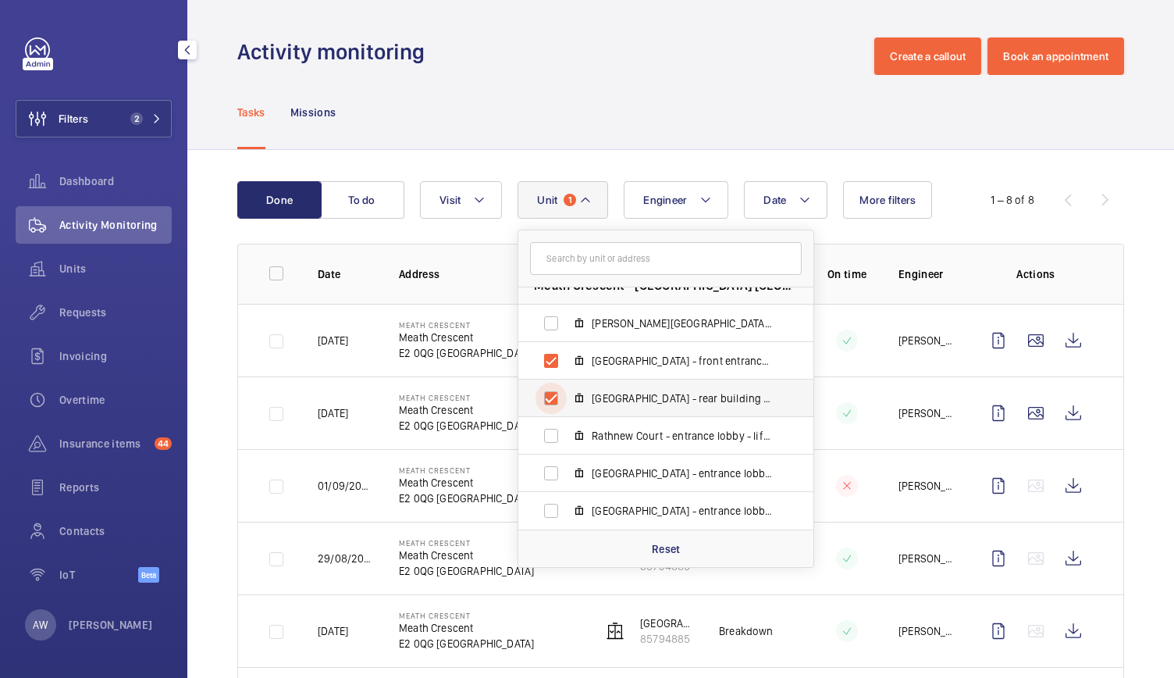
checkbox input "true"
click at [555, 100] on div "Tasks Missions" at bounding box center [680, 112] width 887 height 74
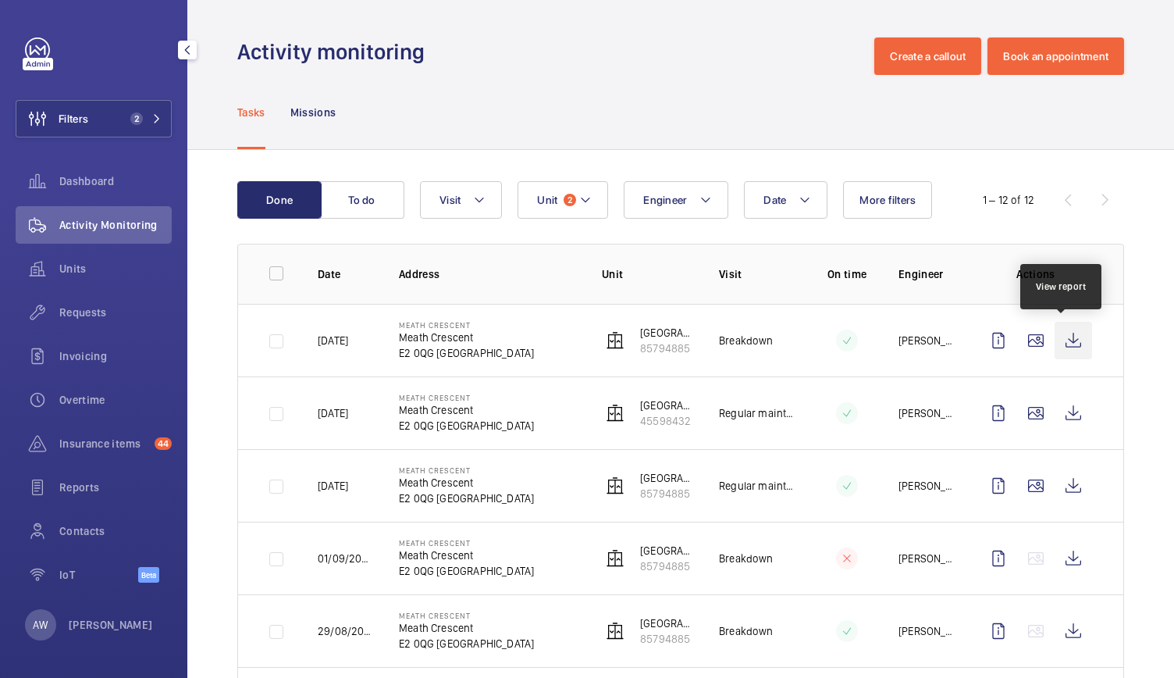
click at [1061, 333] on wm-front-icon-button at bounding box center [1073, 340] width 37 height 37
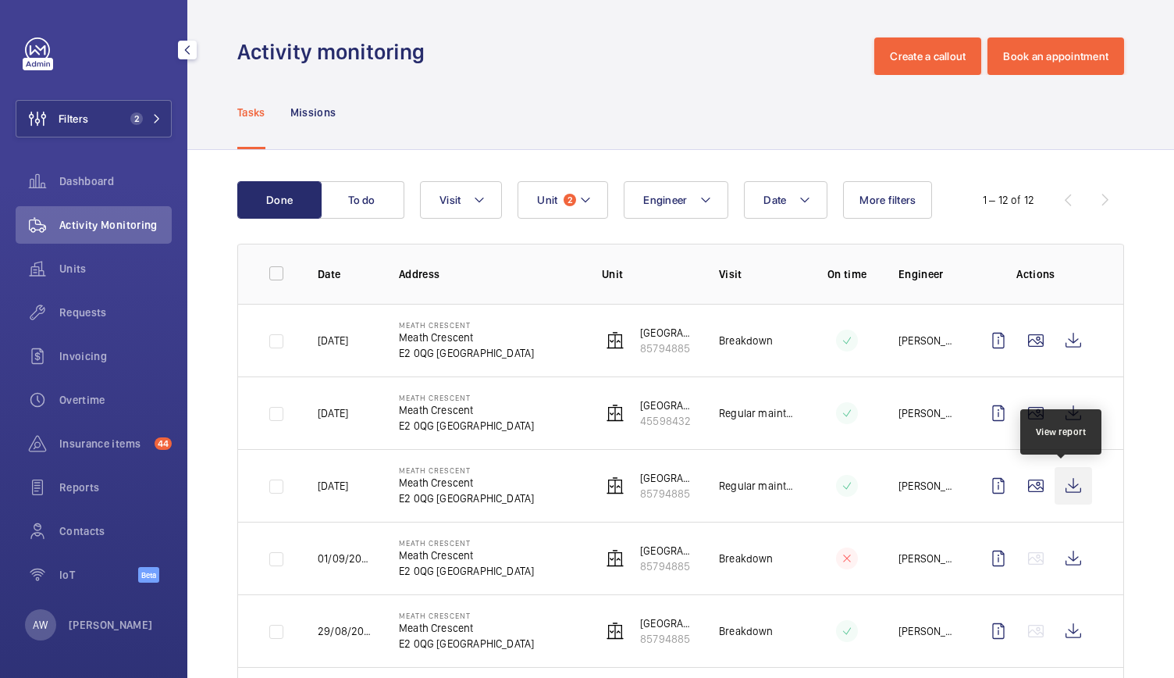
click at [1055, 496] on wm-front-icon-button at bounding box center [1073, 485] width 37 height 37
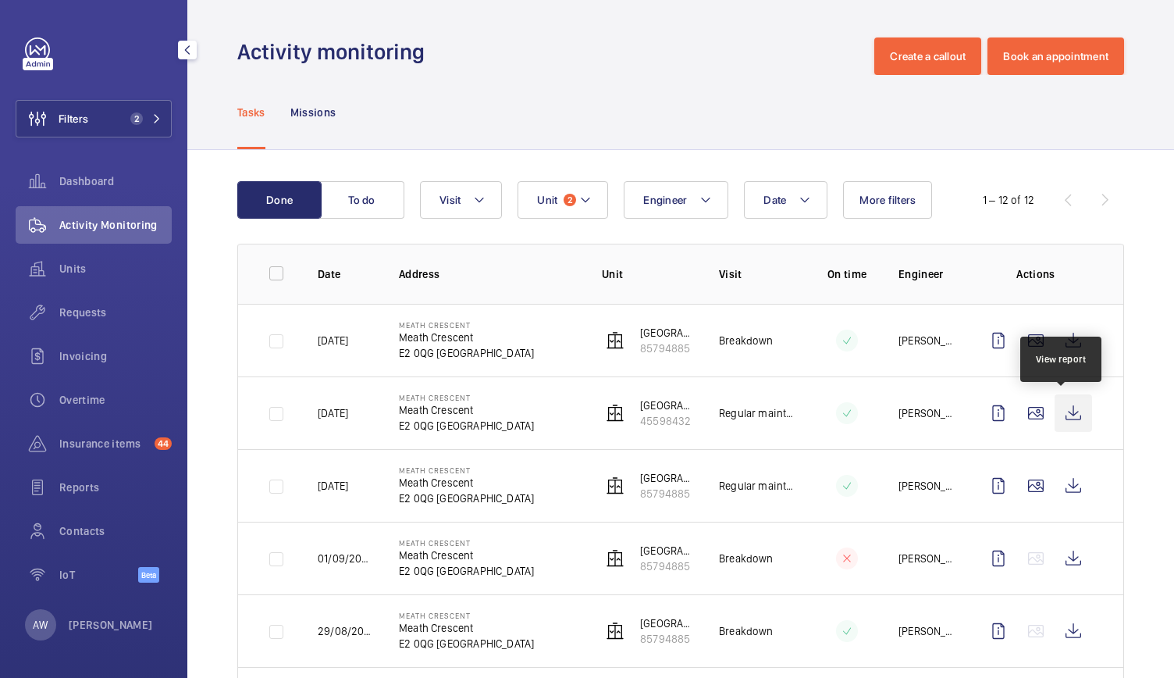
click at [1067, 408] on wm-front-icon-button at bounding box center [1073, 412] width 37 height 37
click at [536, 216] on button "Unit 2" at bounding box center [563, 199] width 91 height 37
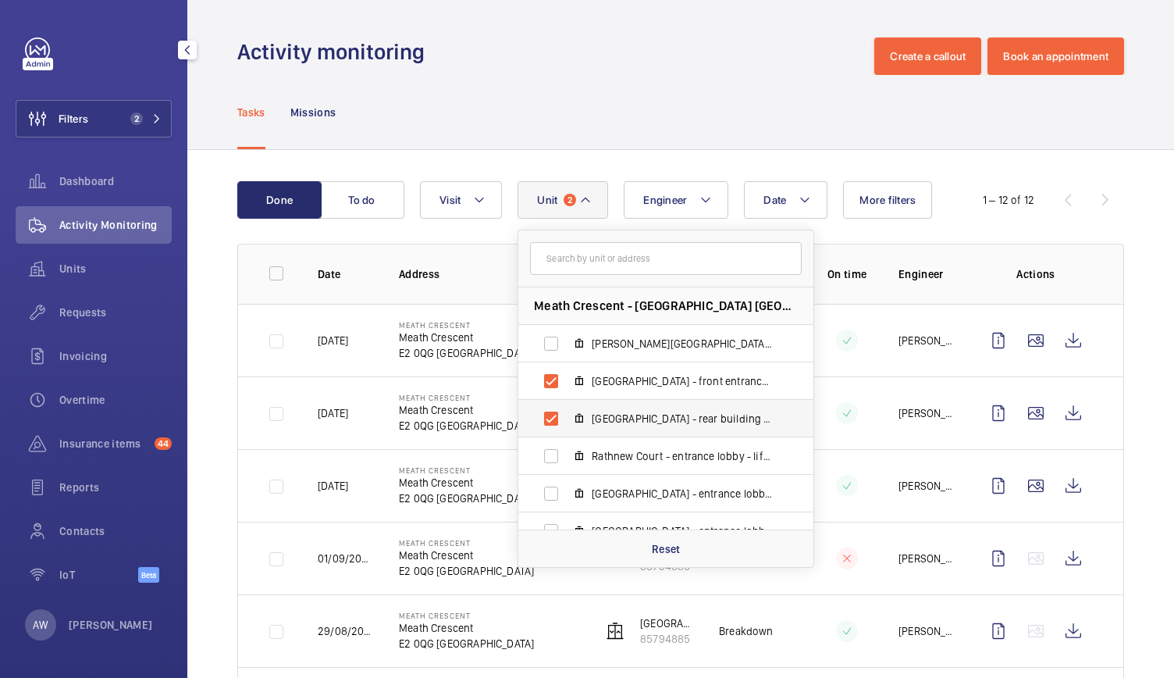
scroll to position [20, 0]
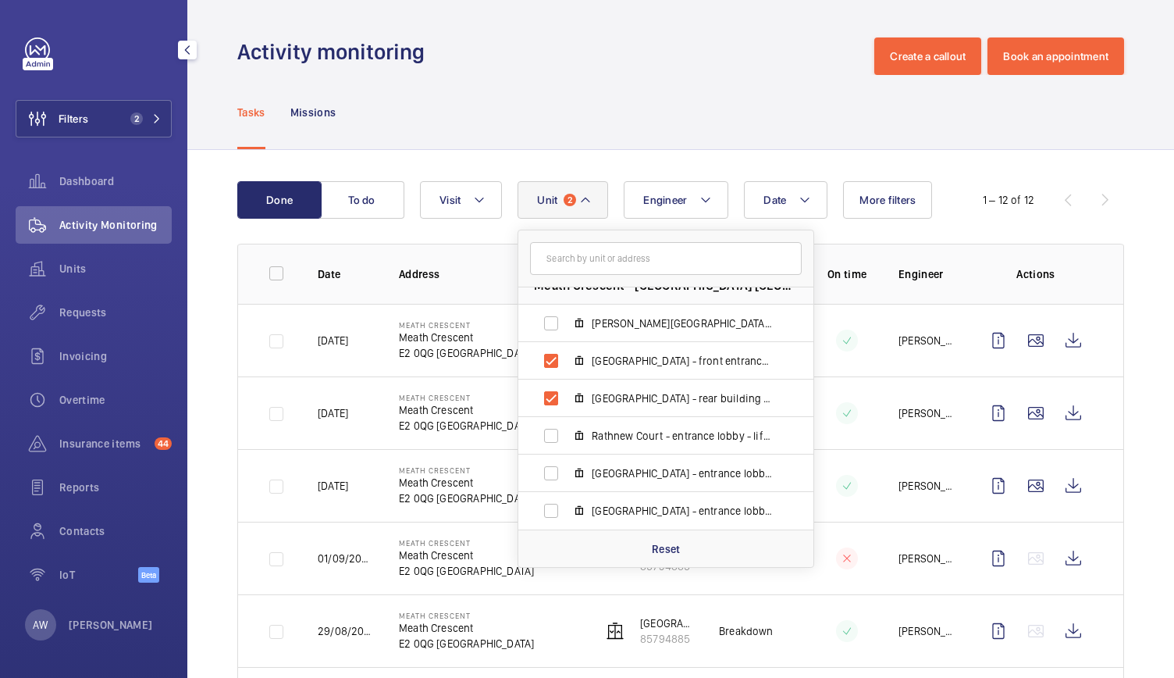
click at [653, 109] on div "Tasks Missions" at bounding box center [680, 112] width 887 height 74
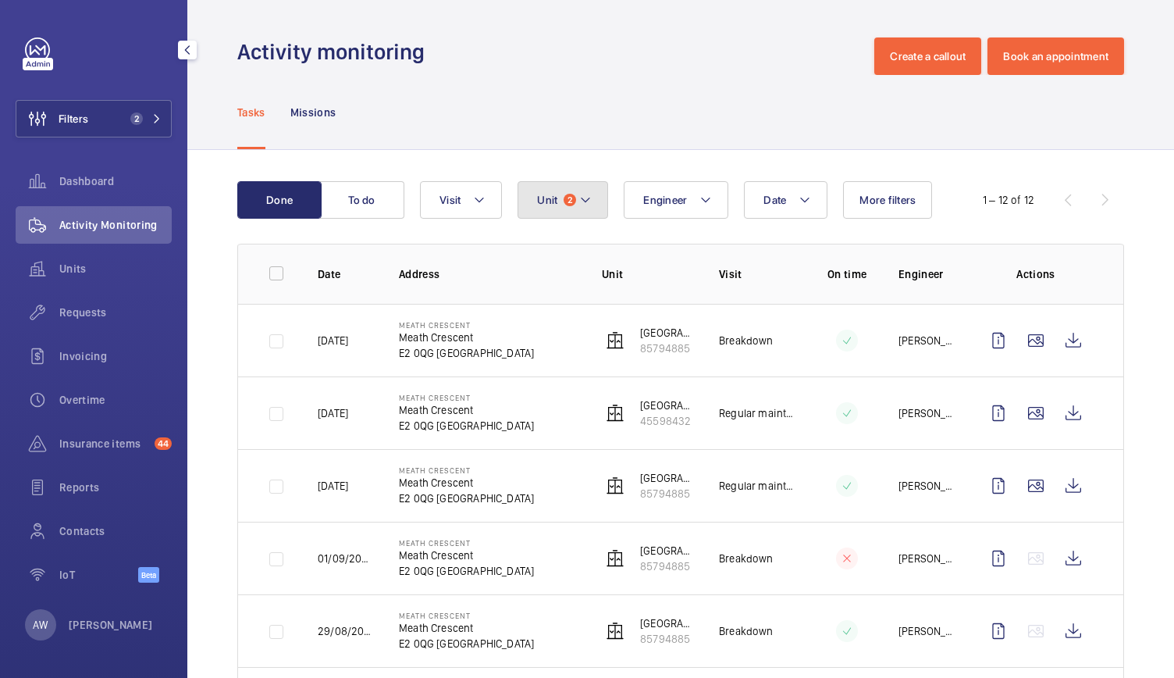
click at [573, 194] on button "Unit 2" at bounding box center [563, 199] width 91 height 37
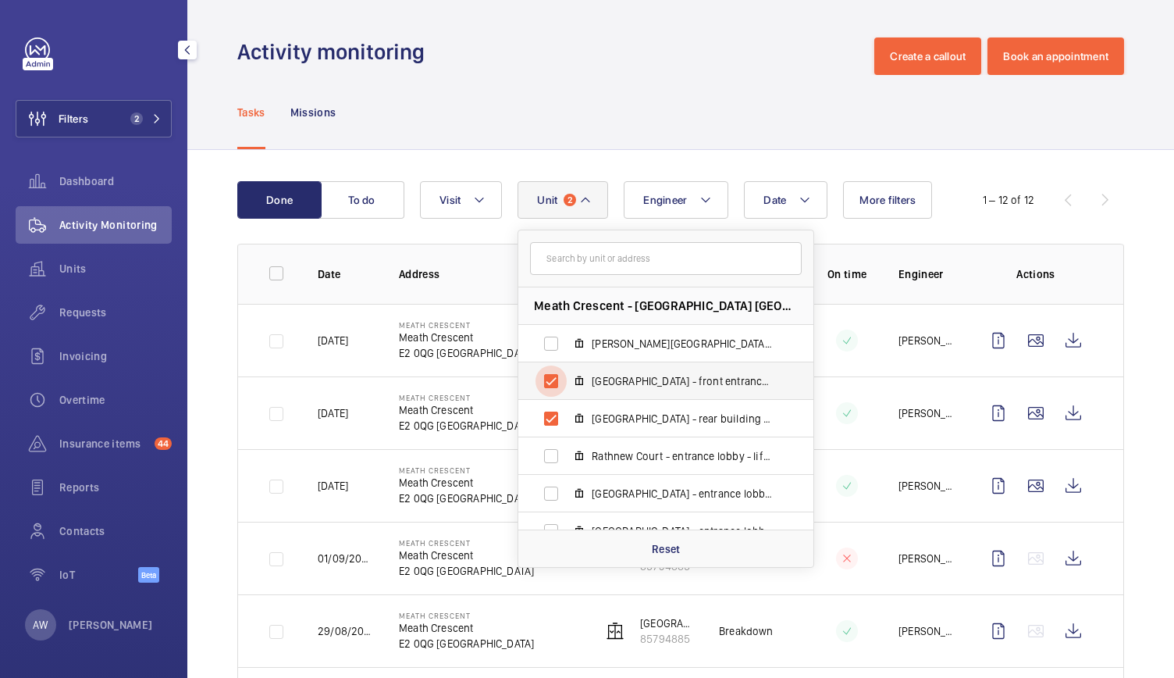
click at [554, 390] on input "[GEOGRAPHIC_DATA] - front entrance lobby - lift 4 - U1012155 - 4, 85794885" at bounding box center [551, 380] width 31 height 31
checkbox input "false"
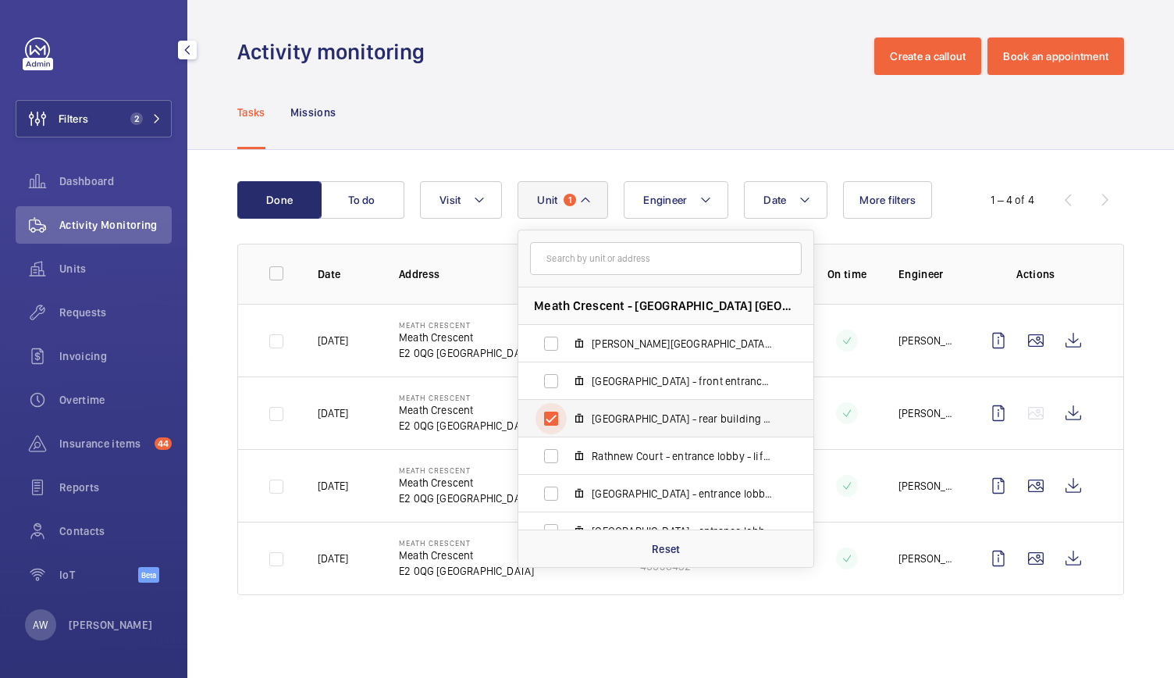
click at [554, 414] on input "[GEOGRAPHIC_DATA] - rear building entrance - lift 3 - U1012155 - 3, 45598432" at bounding box center [551, 418] width 31 height 31
checkbox input "false"
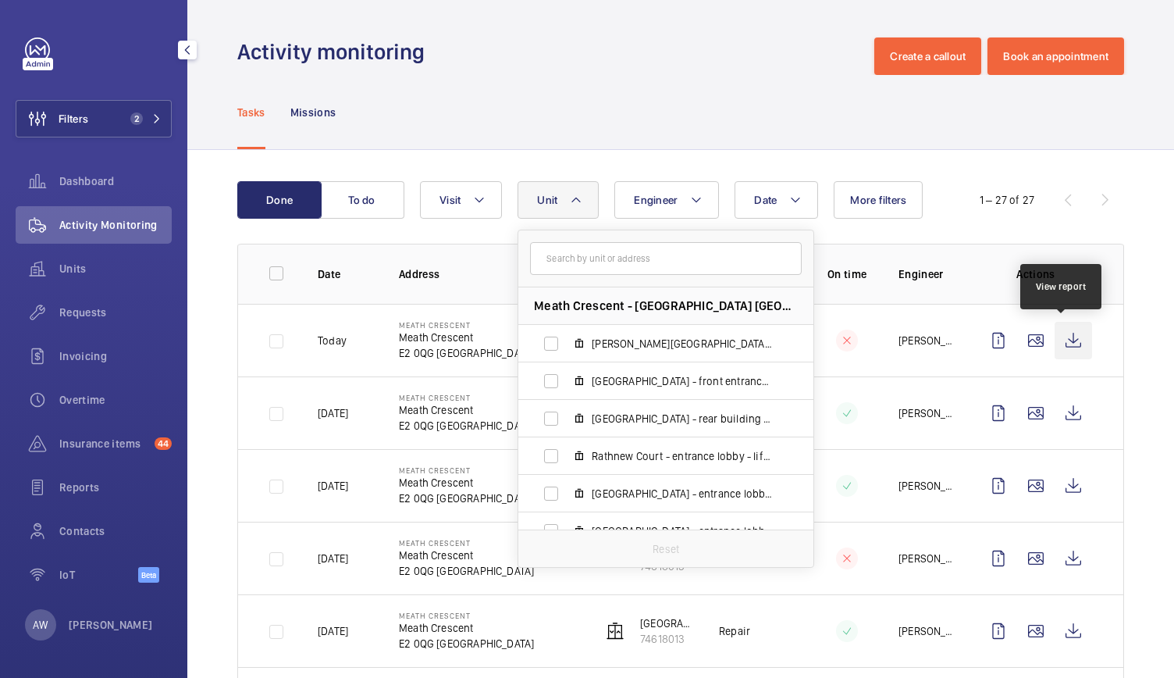
click at [1068, 349] on wm-front-icon-button at bounding box center [1073, 340] width 37 height 37
click at [475, 470] on p "Meath Crescent" at bounding box center [466, 469] width 135 height 9
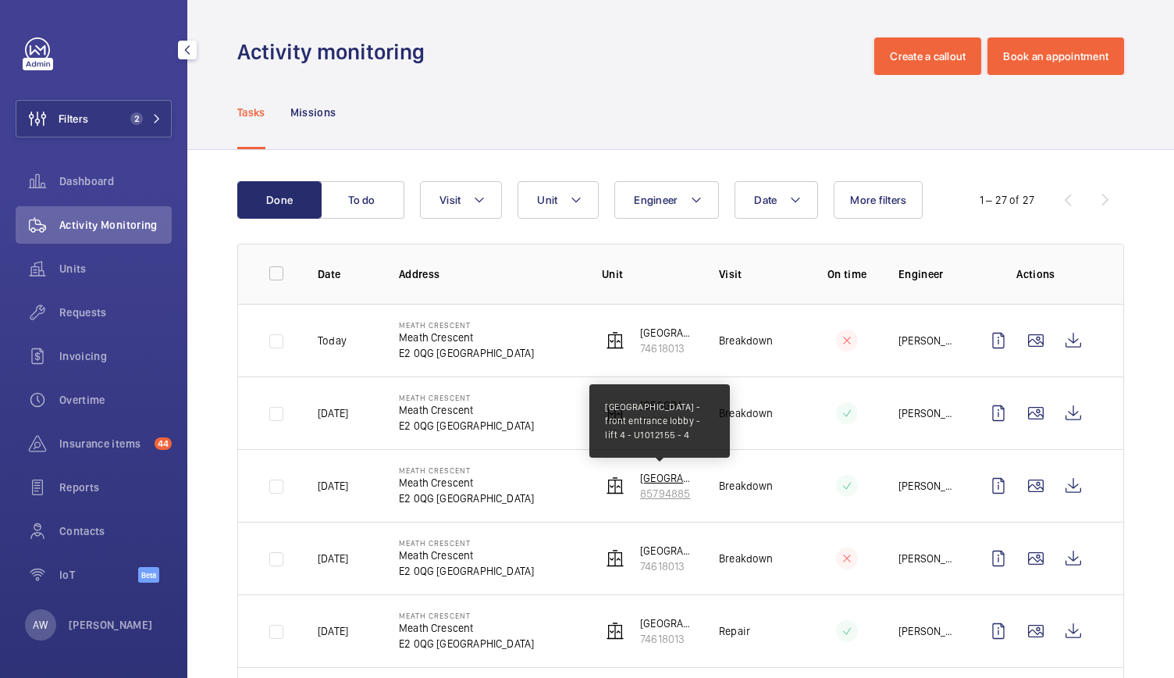
click at [658, 474] on p "[GEOGRAPHIC_DATA] - front entrance lobby - lift 4 - U1012155 - 4" at bounding box center [667, 478] width 54 height 16
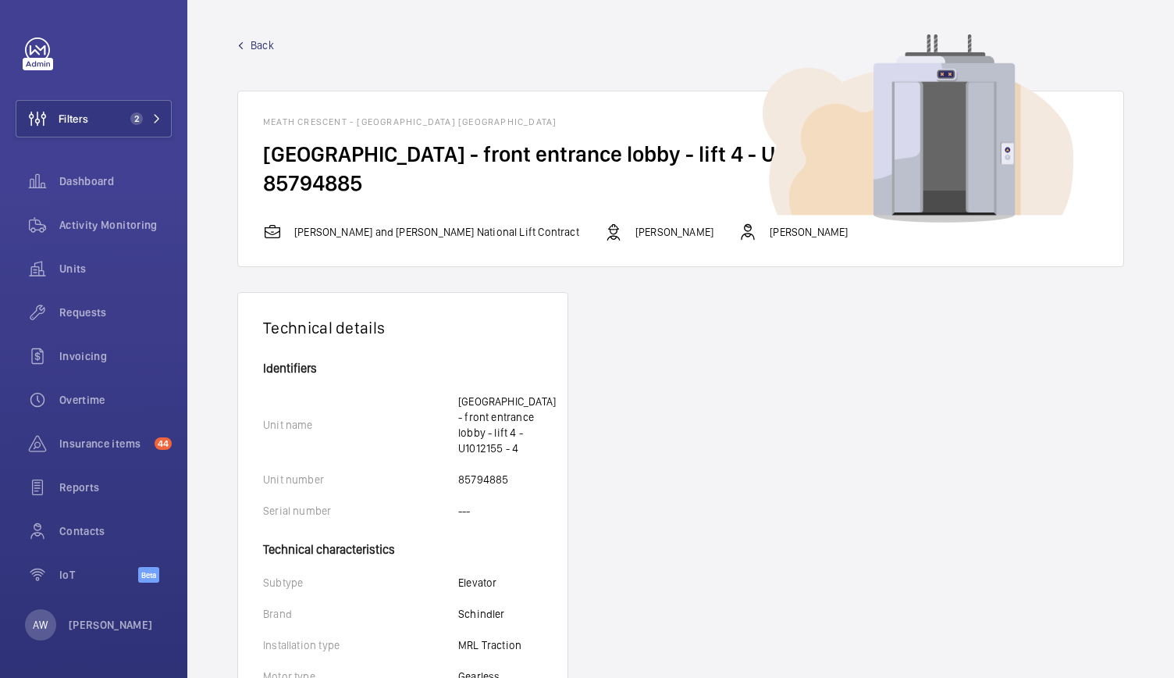
click at [256, 48] on span "Back" at bounding box center [262, 45] width 23 height 16
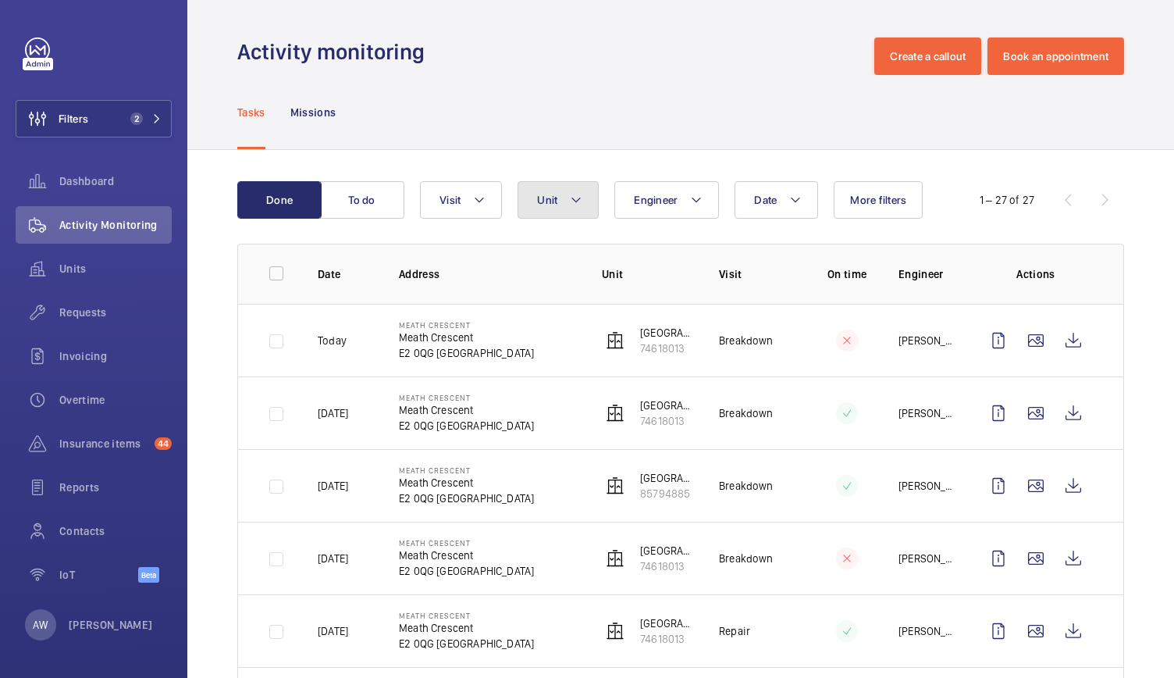
click at [576, 193] on mat-icon at bounding box center [576, 199] width 12 height 19
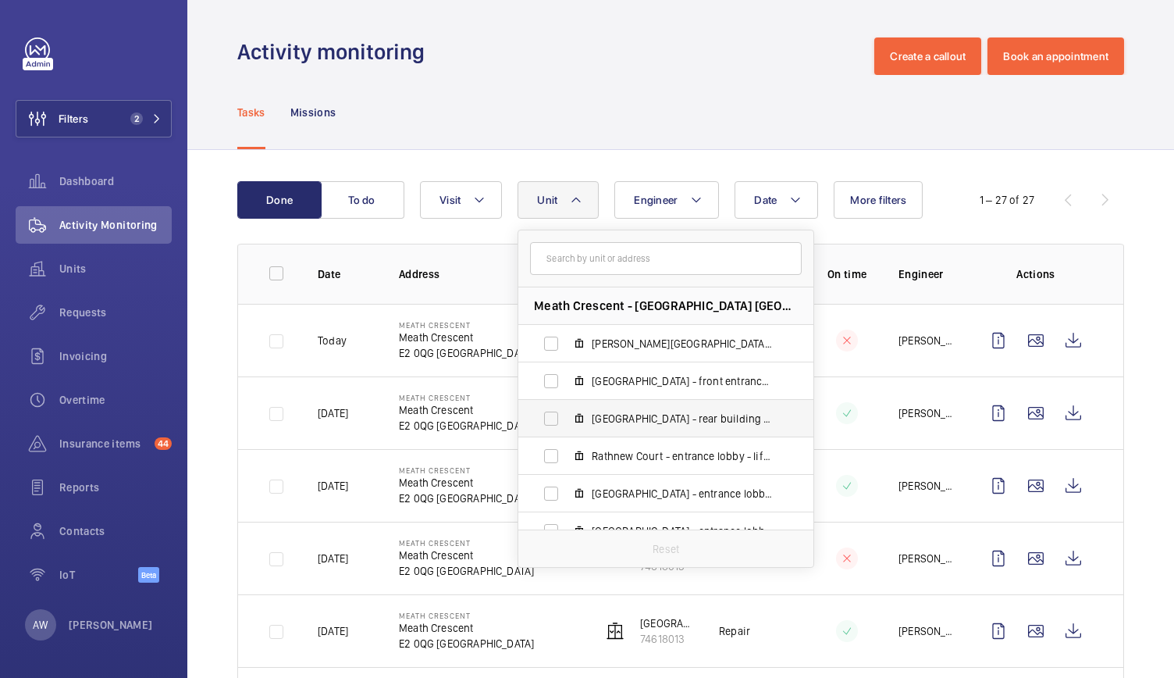
click at [618, 411] on span "[GEOGRAPHIC_DATA] - rear building entrance - lift 3 - U1012155 - 3, 45598432" at bounding box center [682, 419] width 181 height 16
click at [567, 410] on input "[GEOGRAPHIC_DATA] - rear building entrance - lift 3 - U1012155 - 3, 45598432" at bounding box center [551, 418] width 31 height 31
checkbox input "true"
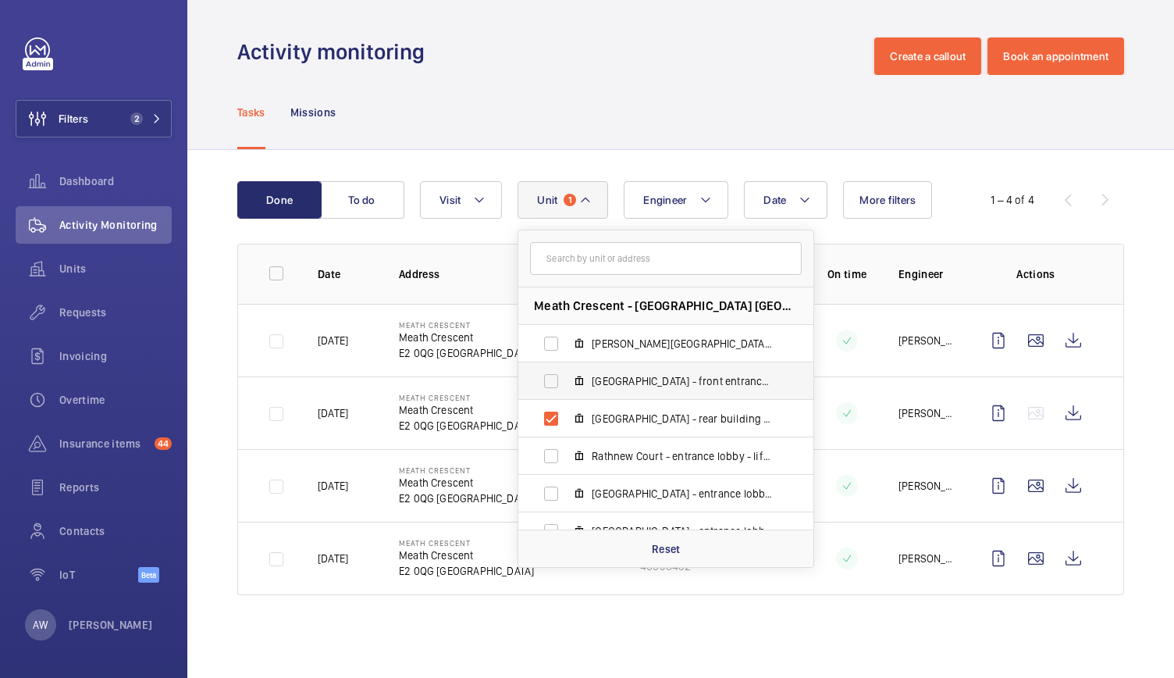
click at [620, 368] on label "[GEOGRAPHIC_DATA] - front entrance lobby - lift 4 - U1012155 - 4, 85794885" at bounding box center [653, 380] width 270 height 37
click at [567, 368] on input "[GEOGRAPHIC_DATA] - front entrance lobby - lift 4 - U1012155 - 4, 85794885" at bounding box center [551, 380] width 31 height 31
checkbox input "true"
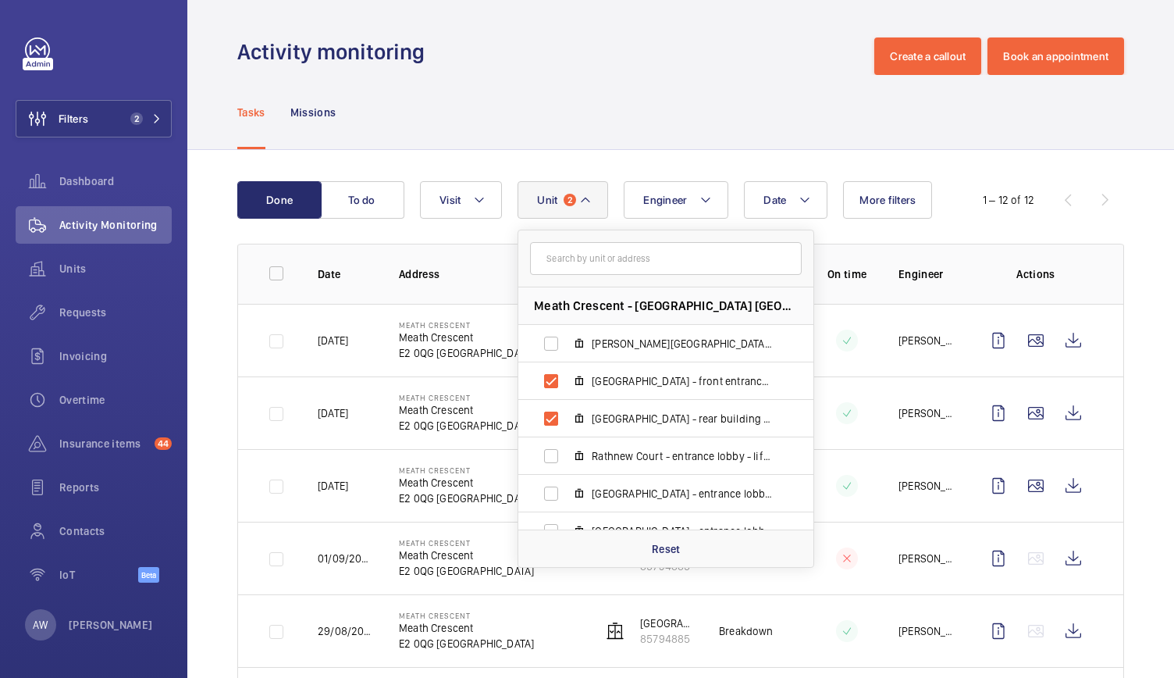
click at [657, 65] on div "Activity monitoring Create a callout Book an appointment" at bounding box center [680, 55] width 887 height 37
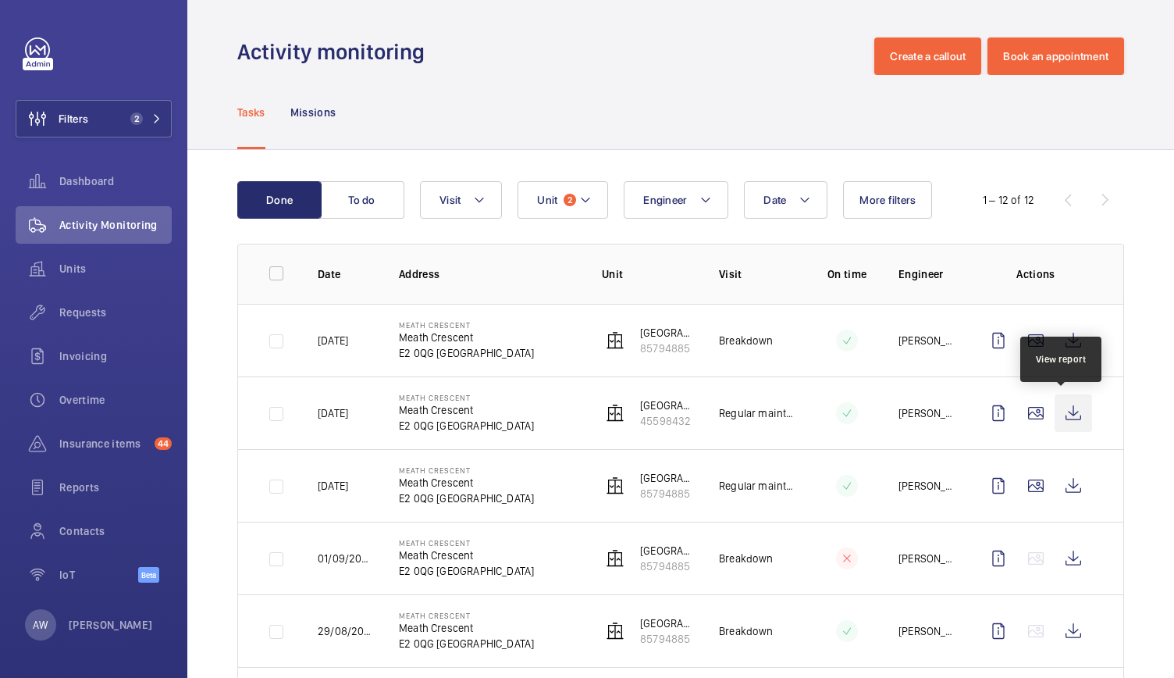
click at [1069, 408] on wm-front-icon-button at bounding box center [1073, 412] width 37 height 37
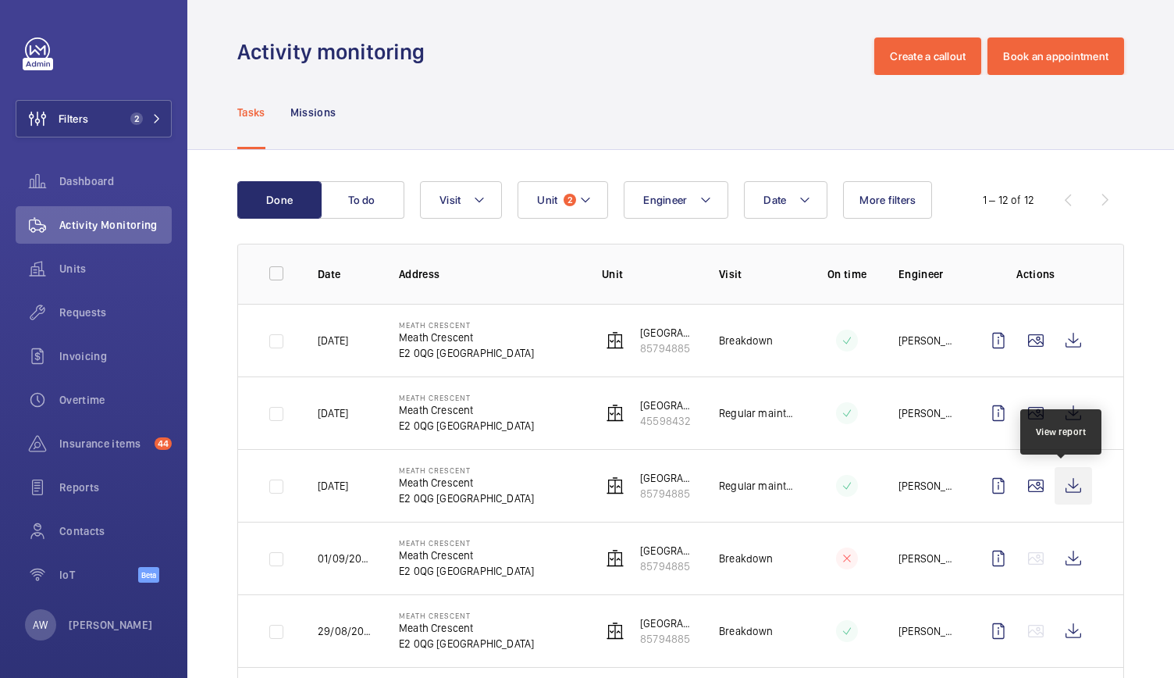
click at [1063, 479] on wm-front-icon-button at bounding box center [1073, 485] width 37 height 37
click at [74, 322] on div "Requests" at bounding box center [94, 312] width 156 height 37
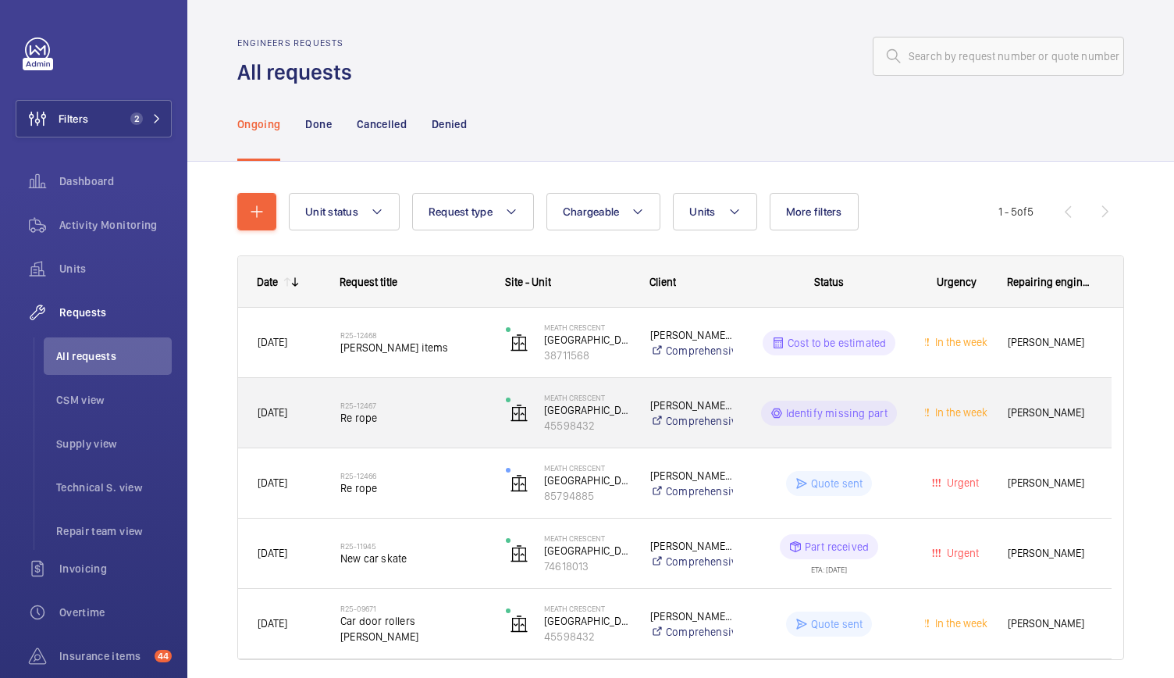
scroll to position [56, 0]
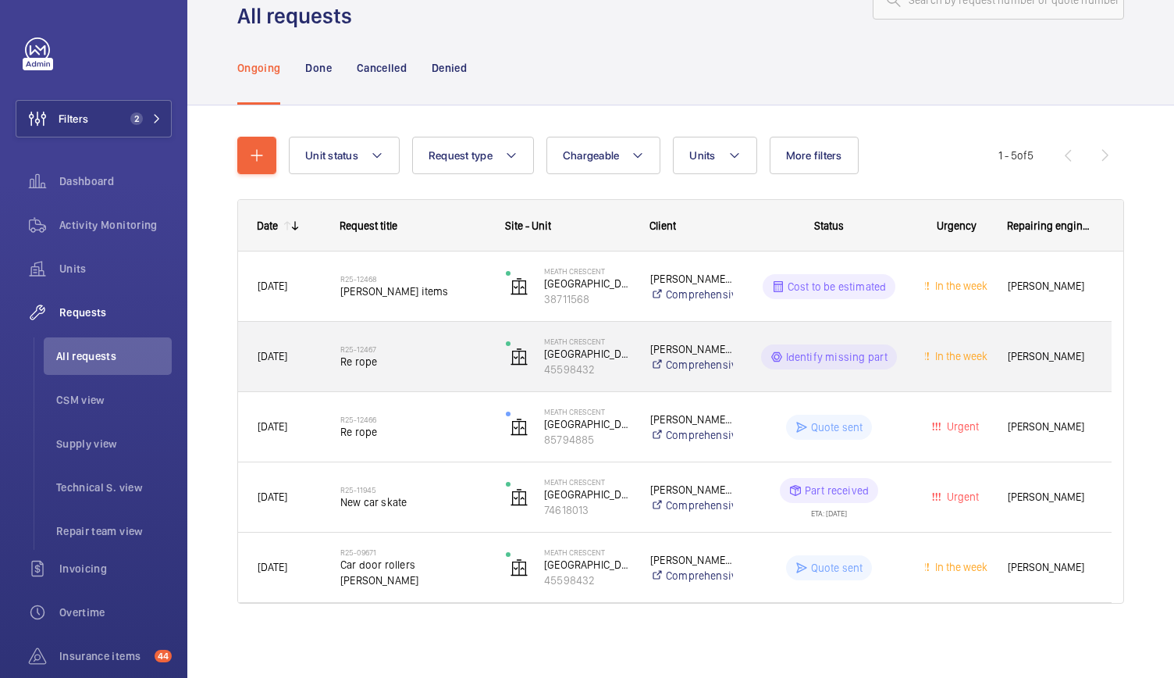
click at [454, 383] on div "R25-12467 Re rope" at bounding box center [404, 357] width 164 height 70
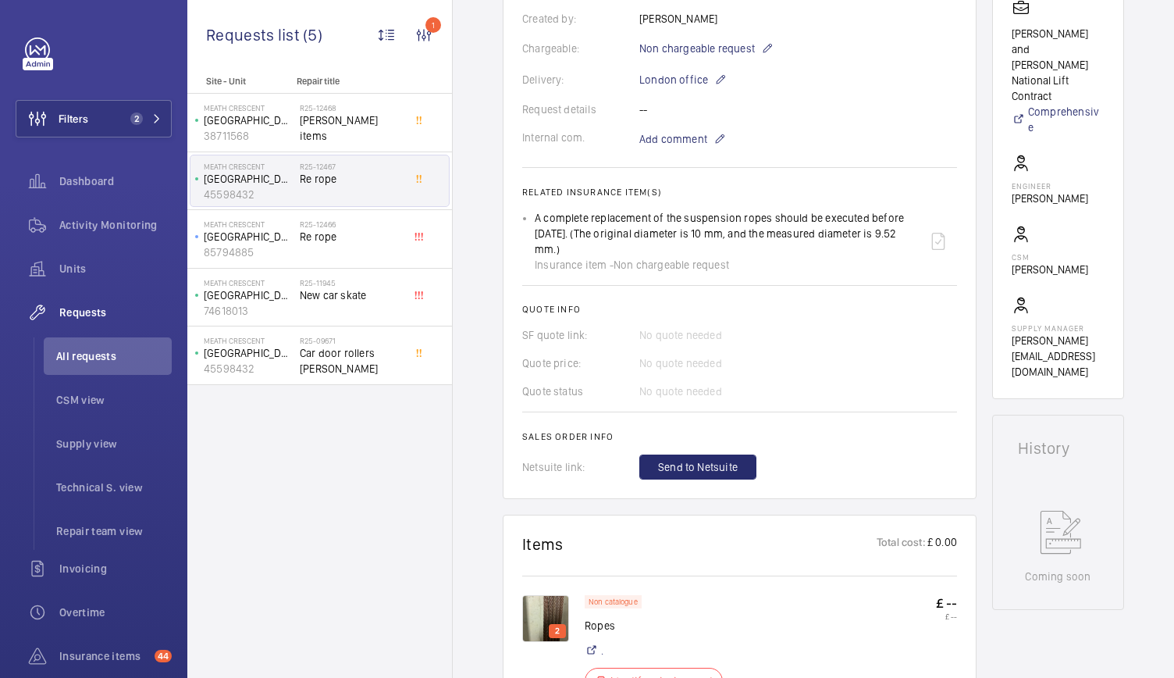
scroll to position [386, 0]
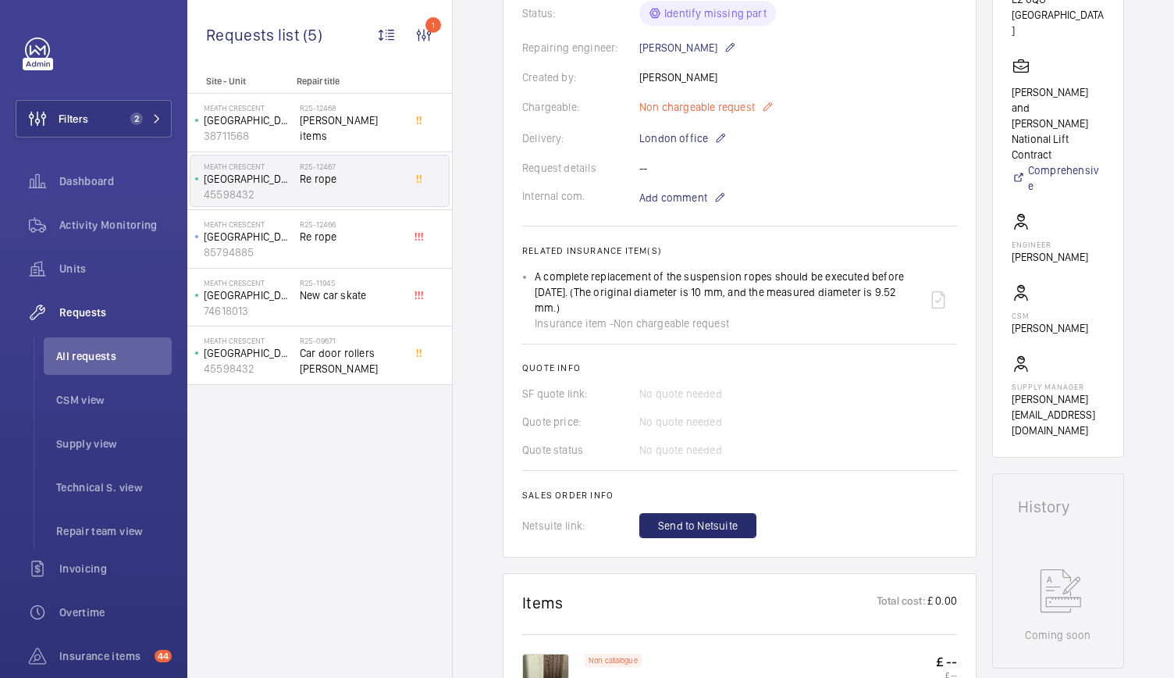
click at [769, 116] on mat-icon at bounding box center [767, 107] width 12 height 19
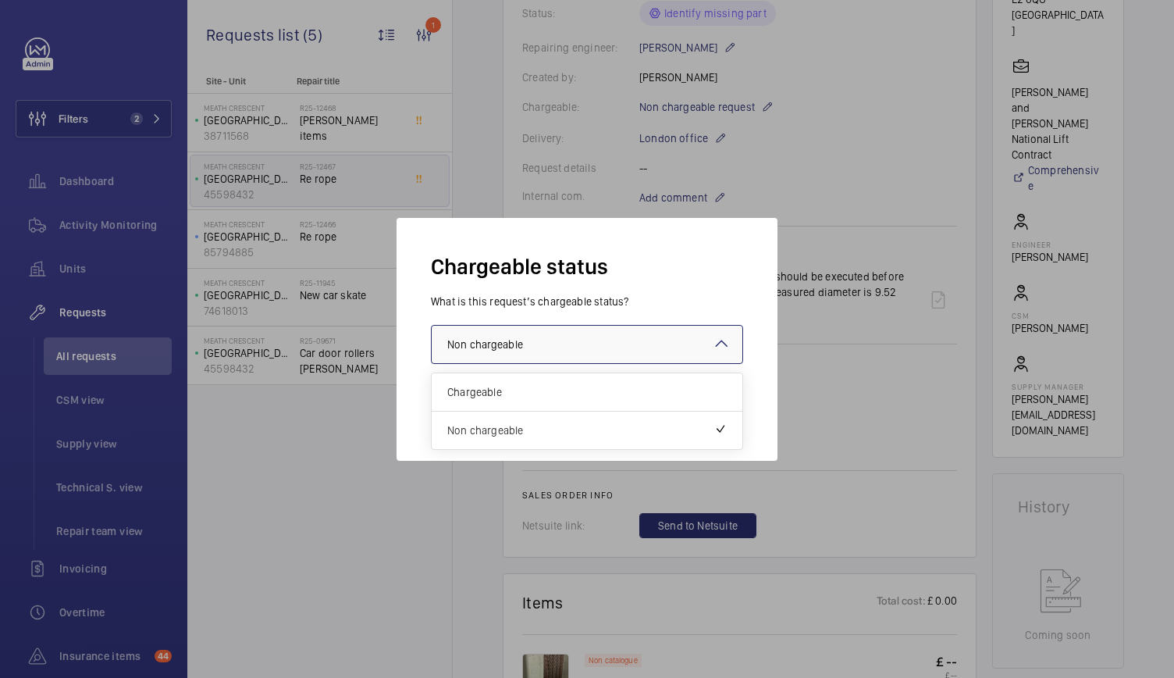
click at [612, 346] on div at bounding box center [587, 344] width 311 height 37
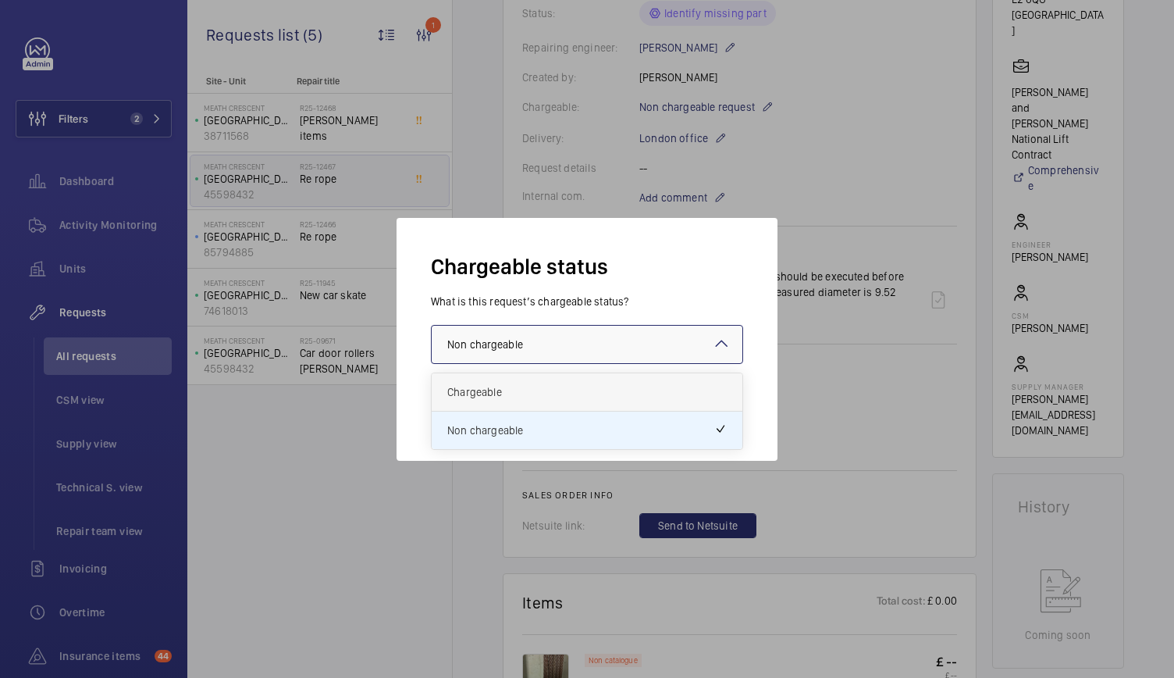
click at [515, 389] on span "Chargeable" at bounding box center [586, 392] width 279 height 16
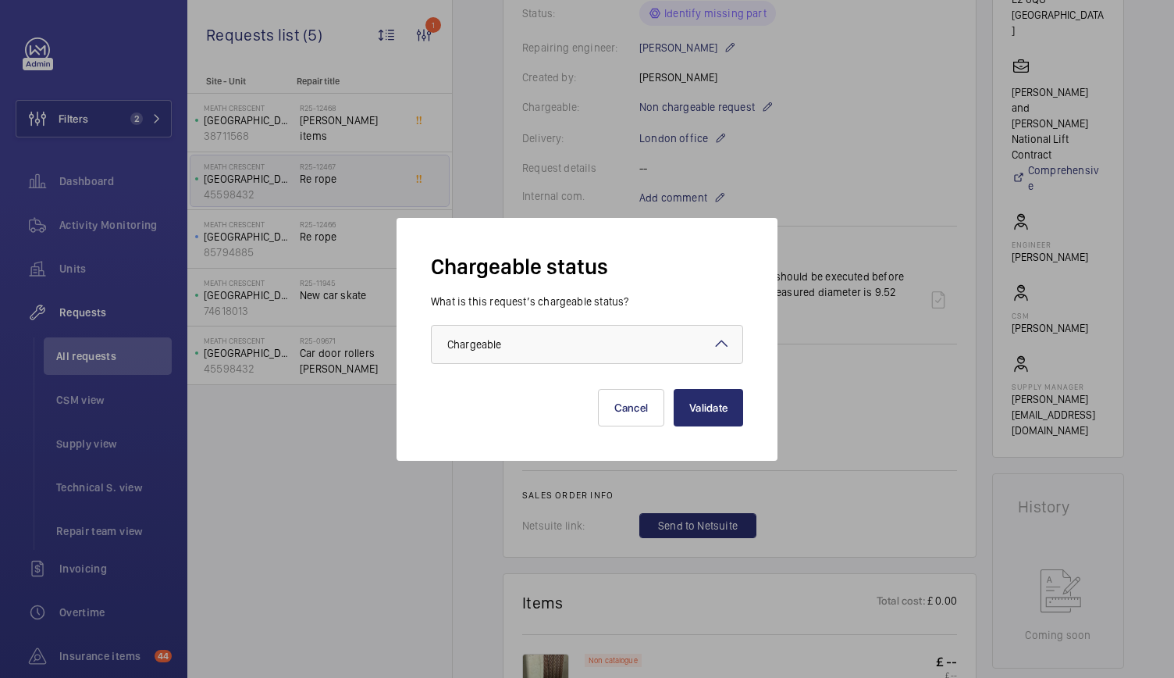
click at [515, 389] on div "Validate Cancel" at bounding box center [587, 395] width 312 height 62
click at [710, 397] on button "Validate" at bounding box center [708, 407] width 69 height 37
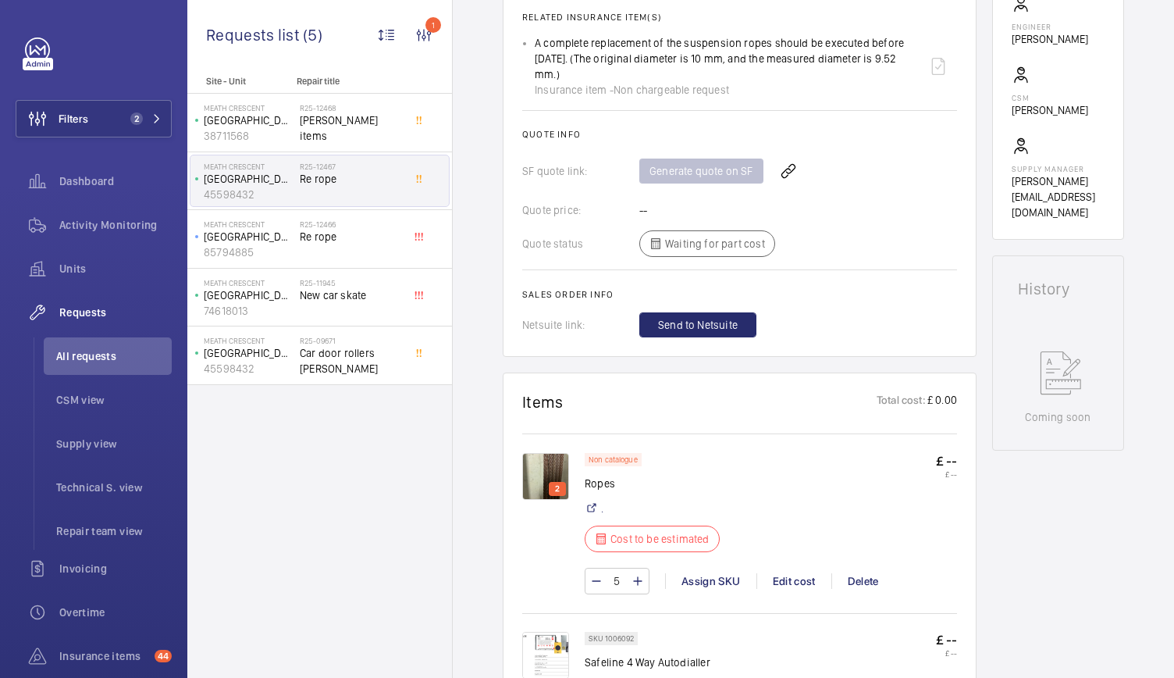
scroll to position [46, 0]
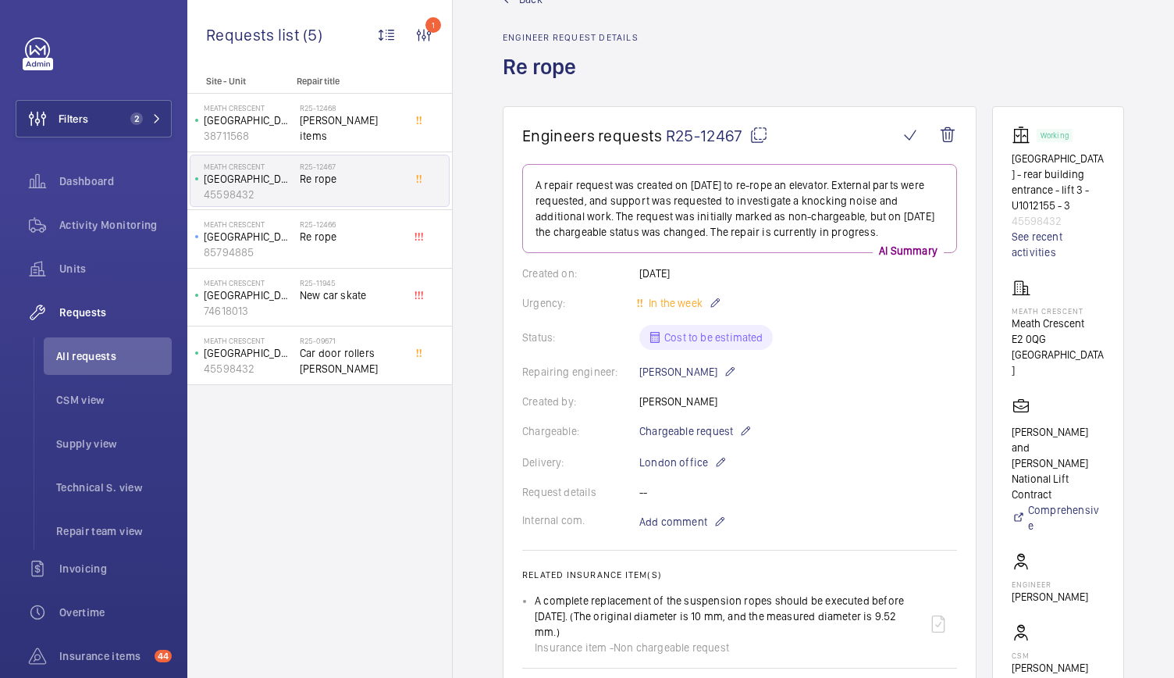
click at [729, 134] on span "R25-12467" at bounding box center [717, 136] width 102 height 20
click at [997, 94] on div "Back Engineer request details Re rope" at bounding box center [813, 48] width 621 height 115
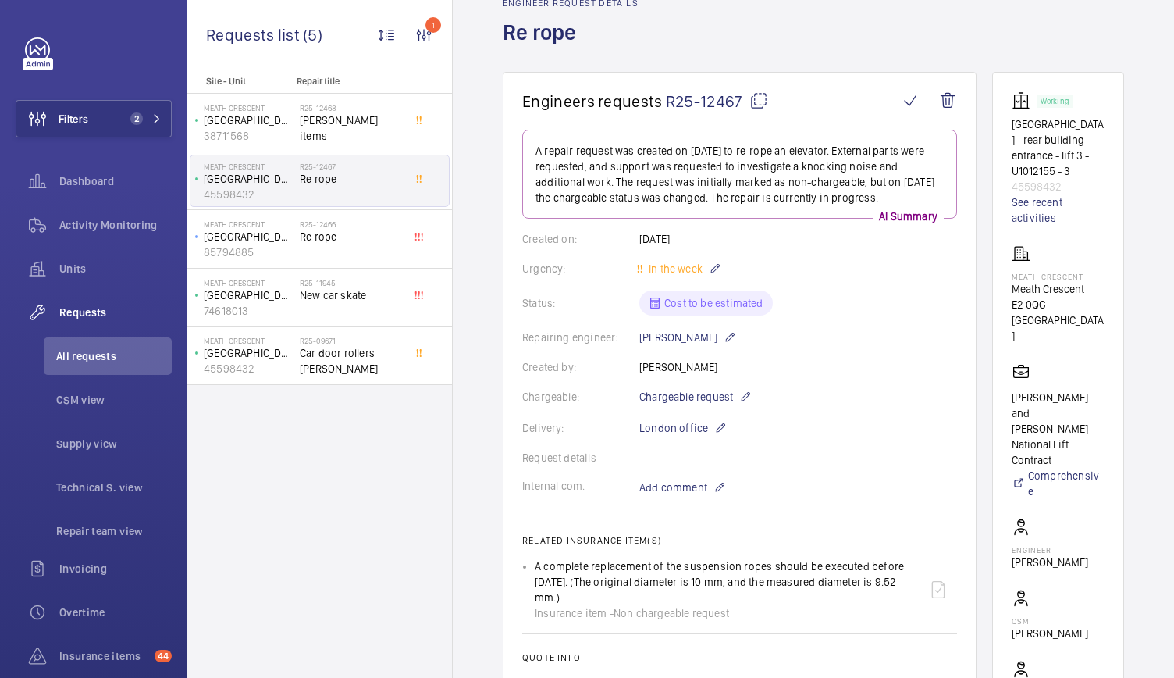
scroll to position [0, 0]
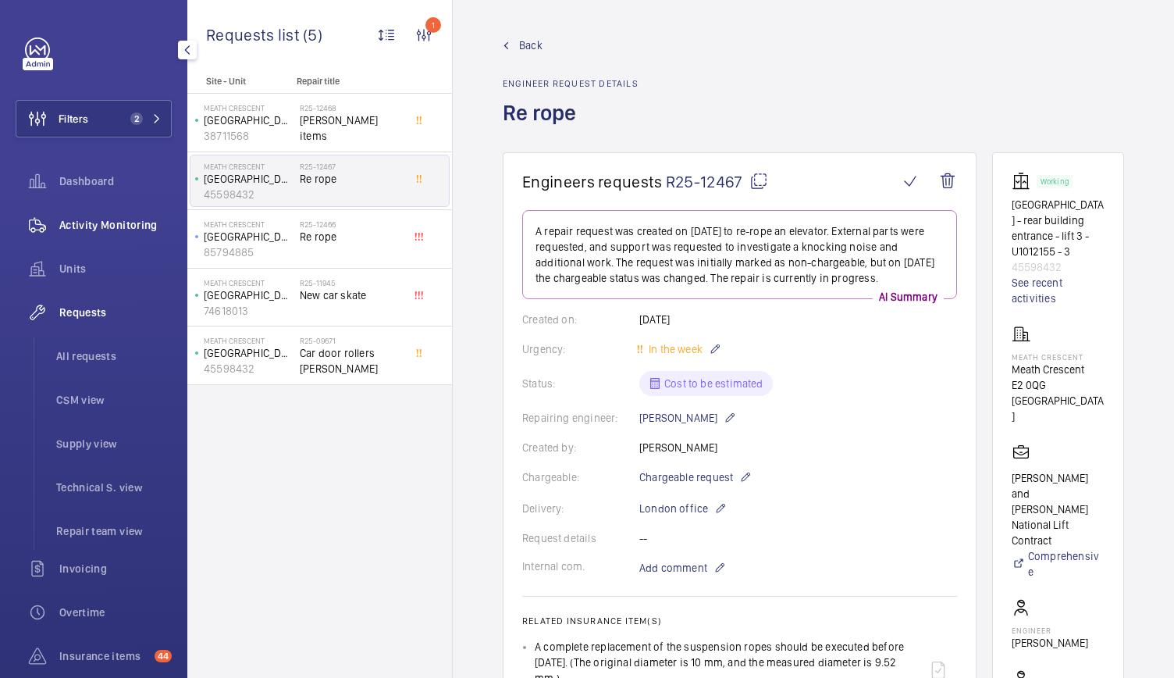
click at [107, 226] on span "Activity Monitoring" at bounding box center [115, 225] width 112 height 16
